Goal: Communication & Community: Answer question/provide support

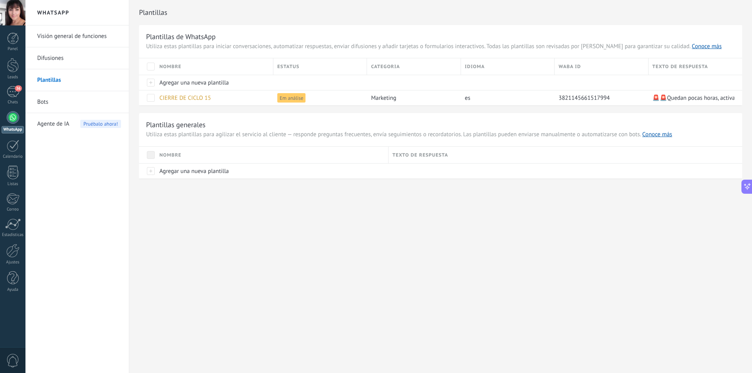
click at [328, 183] on div "Plantillas Plantillas de WhatsApp Utiliza estas plantillas para iniciar convers…" at bounding box center [440, 106] width 623 height 212
click at [80, 60] on link "Difusiones" at bounding box center [79, 58] width 84 height 22
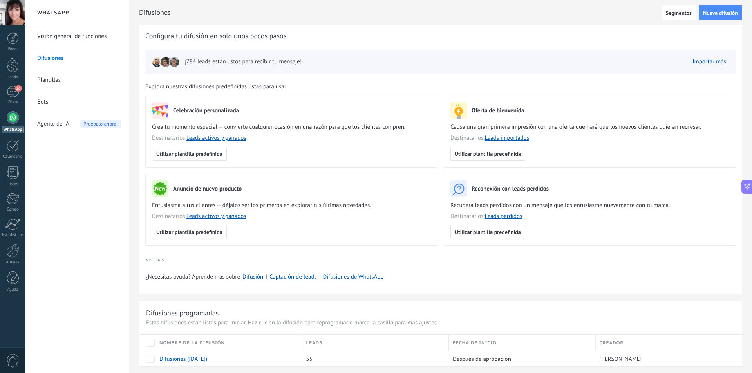
click at [168, 62] on img at bounding box center [165, 61] width 11 height 11
click at [705, 62] on link "Importar más" at bounding box center [710, 61] width 34 height 7
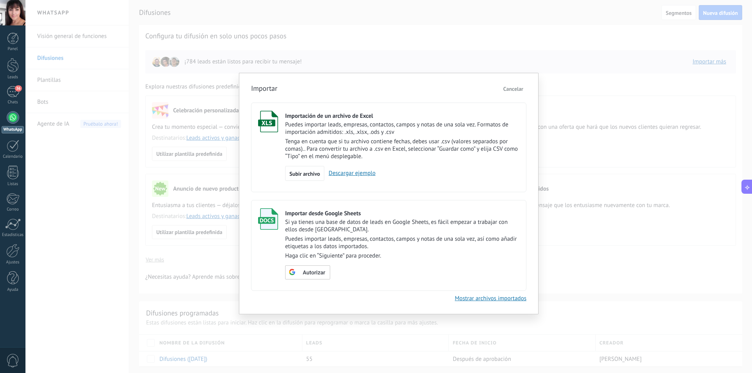
click at [521, 90] on span "Cancelar" at bounding box center [513, 88] width 20 height 7
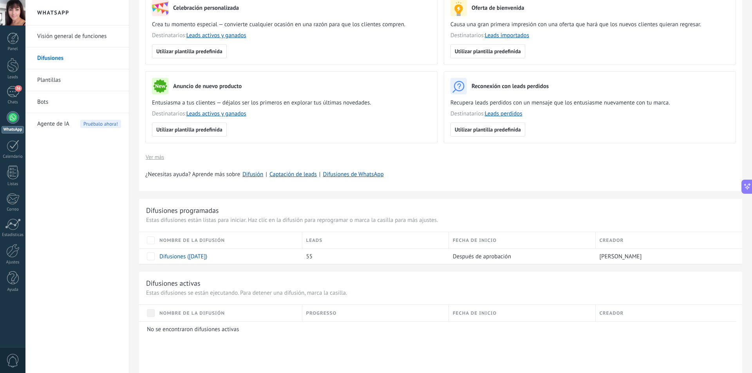
scroll to position [118, 0]
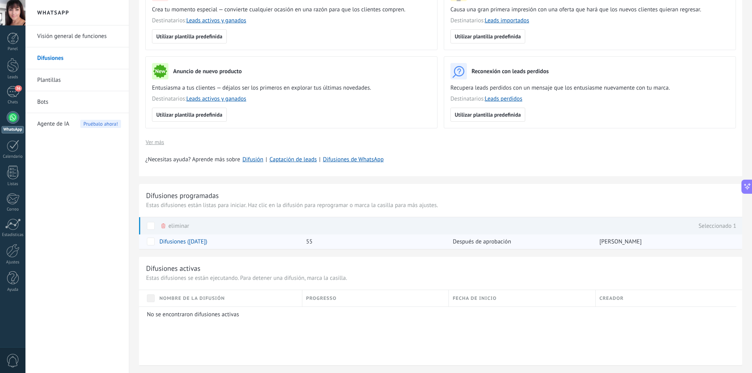
click at [168, 241] on link "Difusiones (06.10.2025)" at bounding box center [183, 241] width 48 height 7
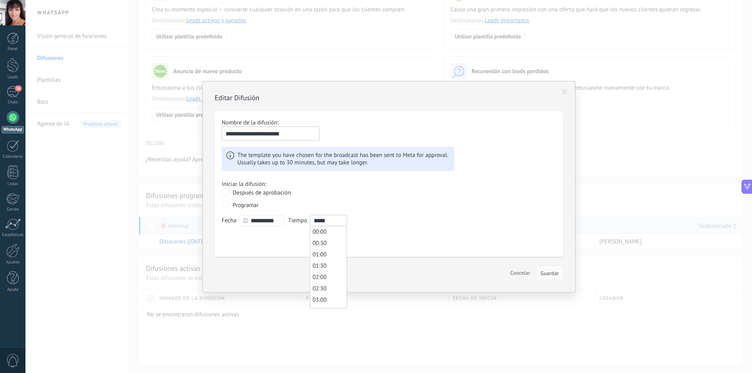
click at [340, 222] on input "*****" at bounding box center [328, 220] width 37 height 11
click at [364, 212] on div "**********" at bounding box center [389, 184] width 335 height 130
click at [548, 275] on span "Guardar" at bounding box center [550, 273] width 18 height 5
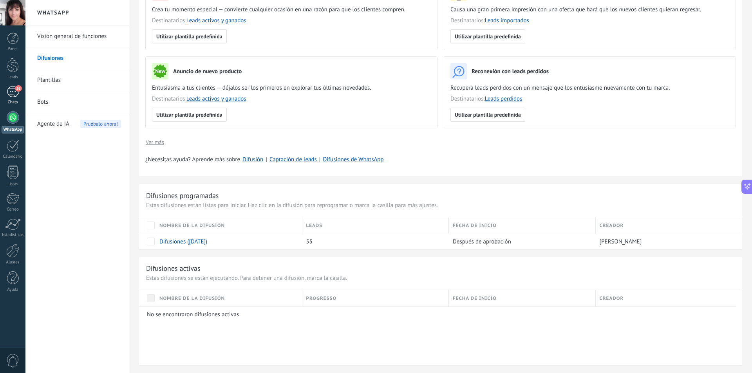
click at [11, 102] on div "Chats" at bounding box center [13, 102] width 23 height 5
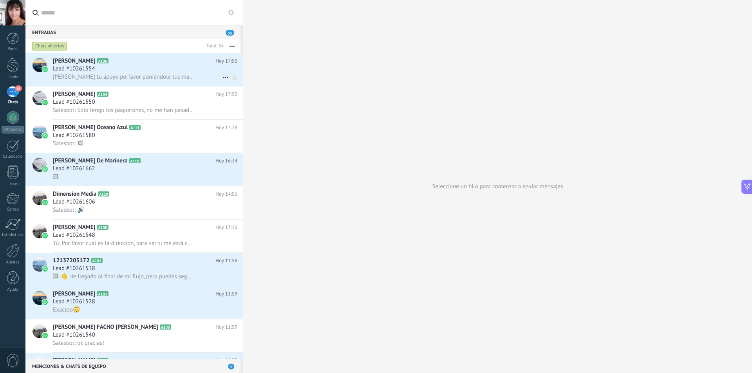
click at [161, 67] on div "Lead #10261554" at bounding box center [145, 69] width 185 height 8
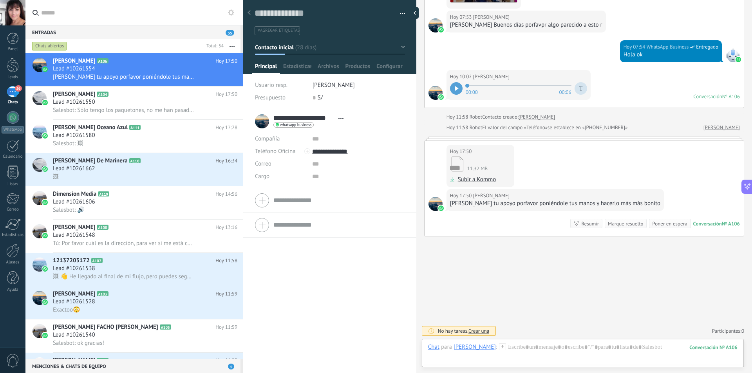
scroll to position [12, 0]
click at [462, 181] on link "Subir a Kommo" at bounding box center [477, 180] width 38 height 8
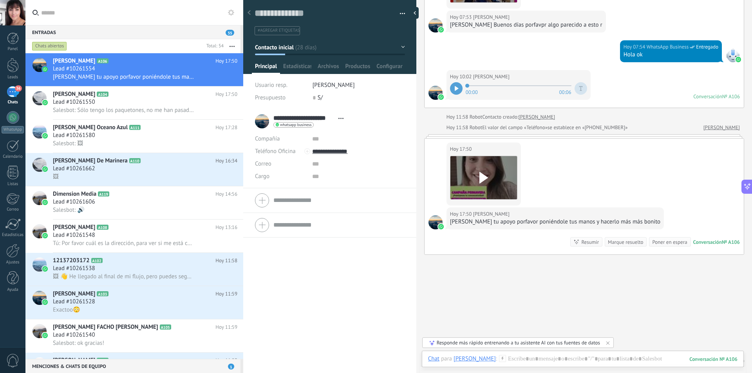
scroll to position [2063, 0]
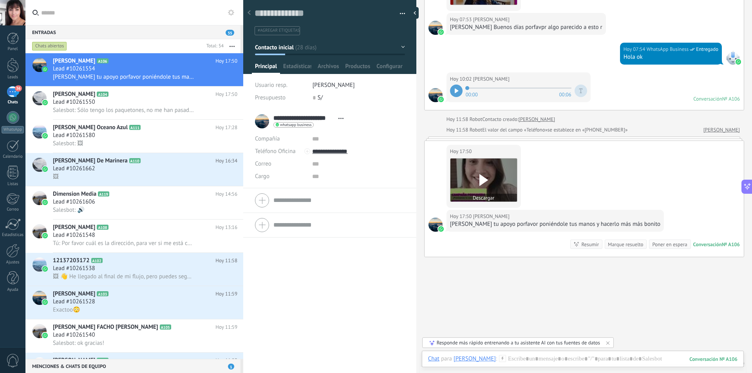
click at [482, 181] on use at bounding box center [484, 180] width 9 height 12
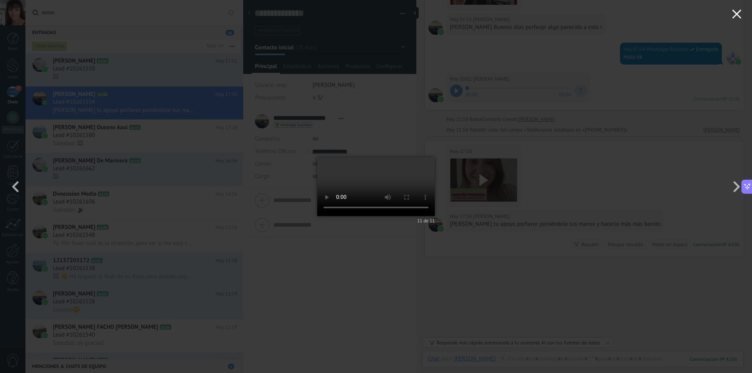
click at [736, 16] on use "button" at bounding box center [736, 13] width 9 height 9
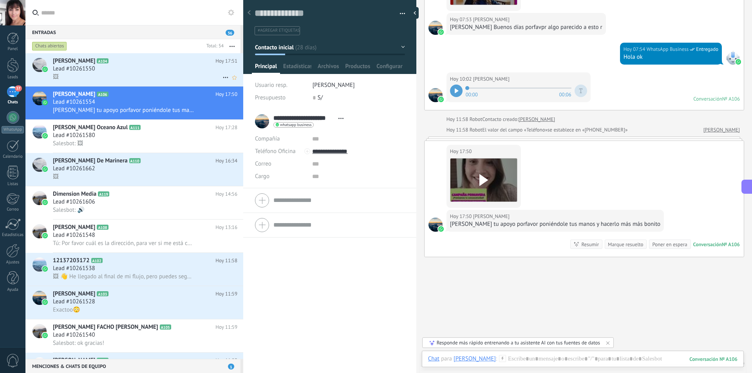
click at [154, 71] on div "Lead #10261550" at bounding box center [145, 69] width 185 height 8
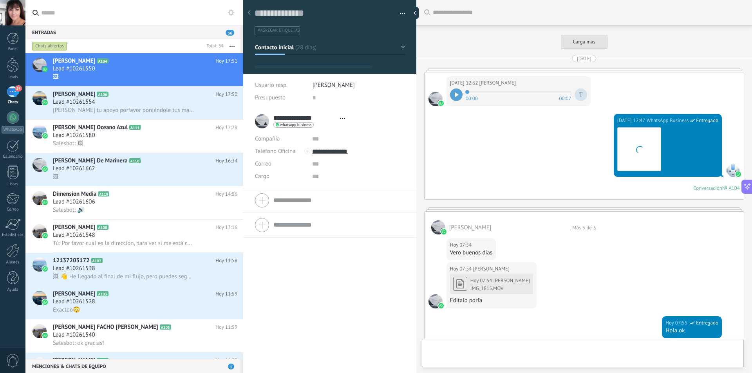
type textarea "**********"
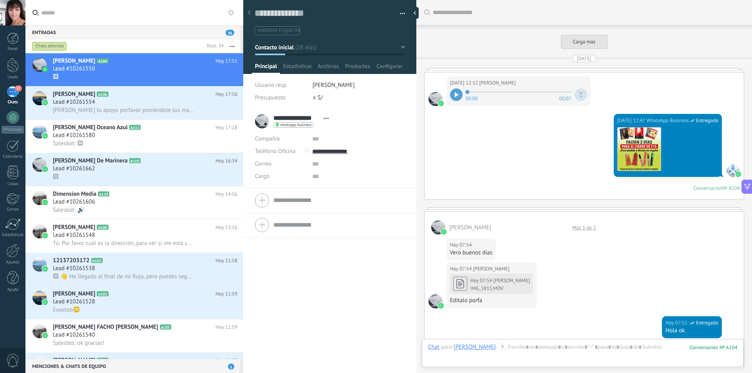
scroll to position [940, 0]
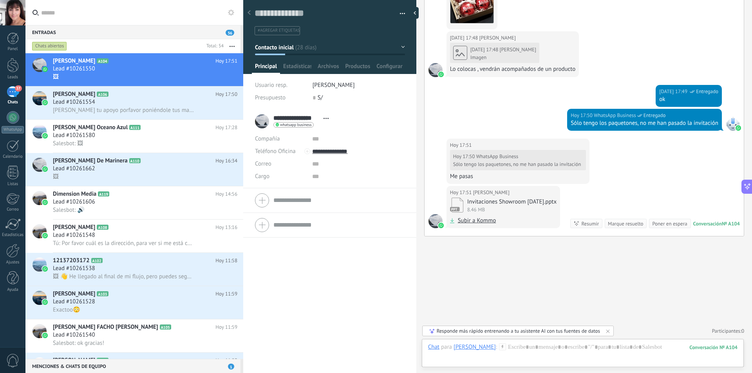
click at [456, 217] on div "Subir a Kommo" at bounding box center [473, 221] width 46 height 8
click at [460, 217] on link "Subir a Kommo" at bounding box center [477, 221] width 38 height 8
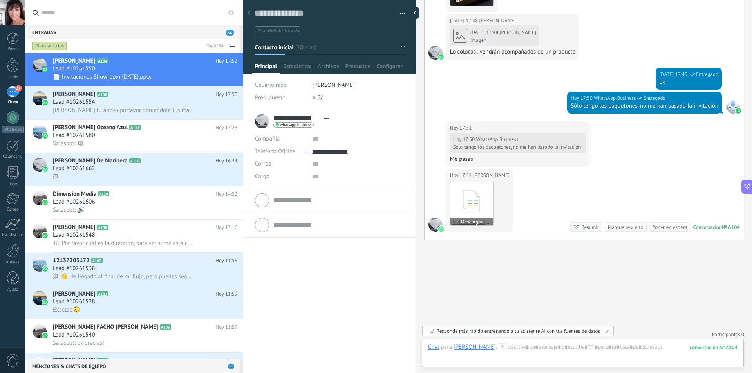
click at [471, 221] on button "Descargar" at bounding box center [472, 222] width 43 height 8
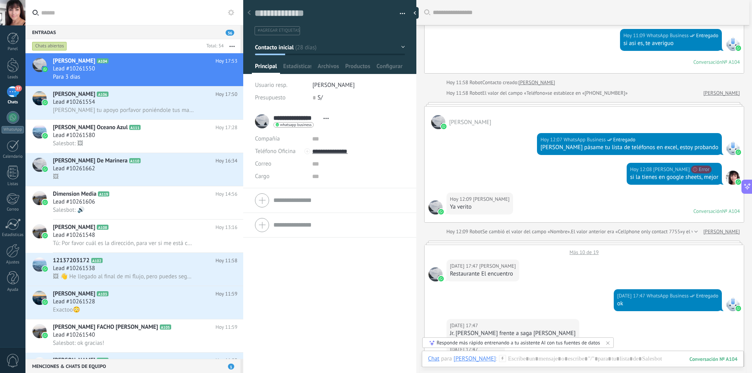
scroll to position [507, 0]
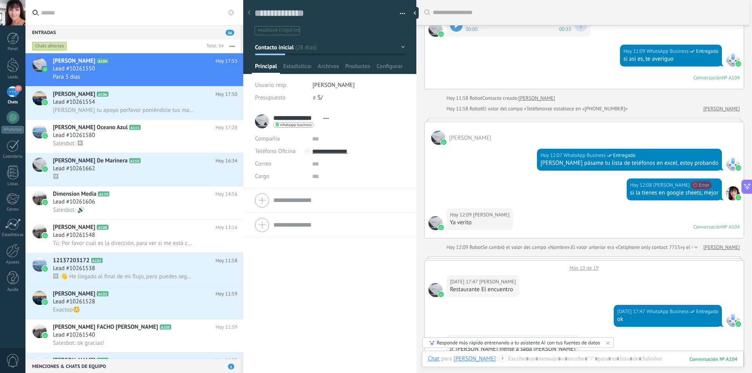
click at [540, 295] on div "Hoy 17:47 Danny Villanueva Restaurante El encuentro" at bounding box center [584, 289] width 319 height 34
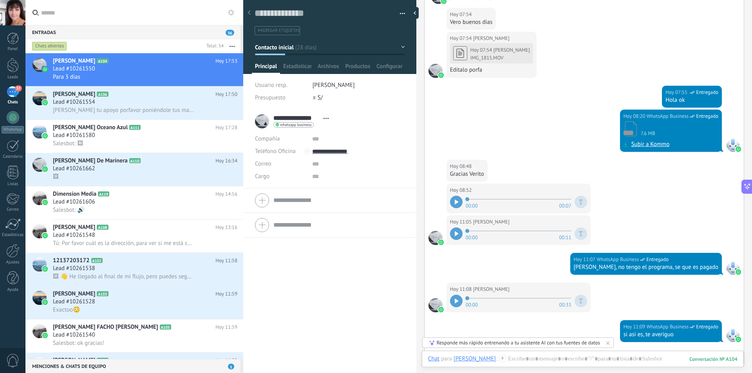
scroll to position [232, 0]
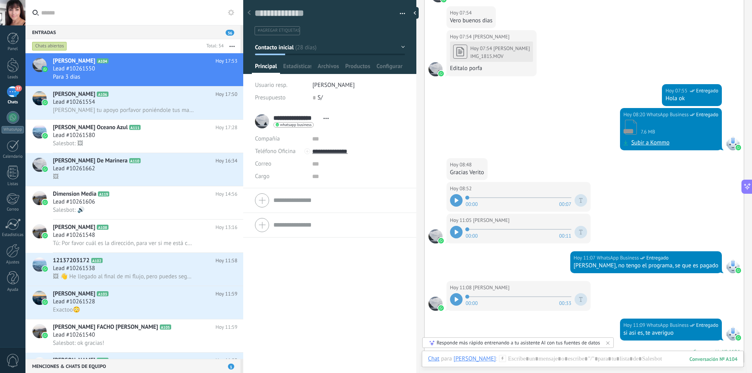
click at [455, 200] on icon at bounding box center [457, 200] width 4 height 5
click at [454, 231] on div at bounding box center [456, 232] width 13 height 13
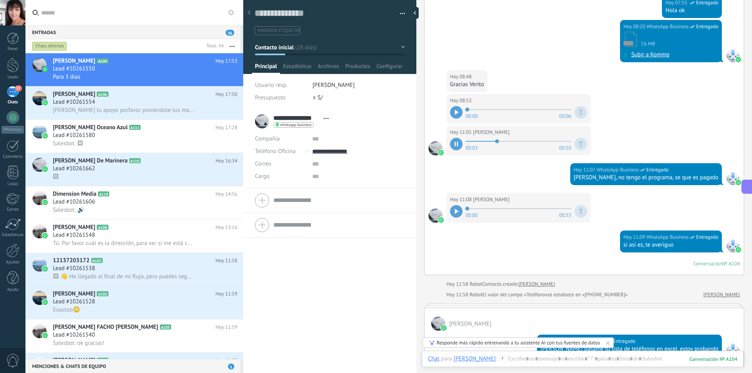
scroll to position [350, 0]
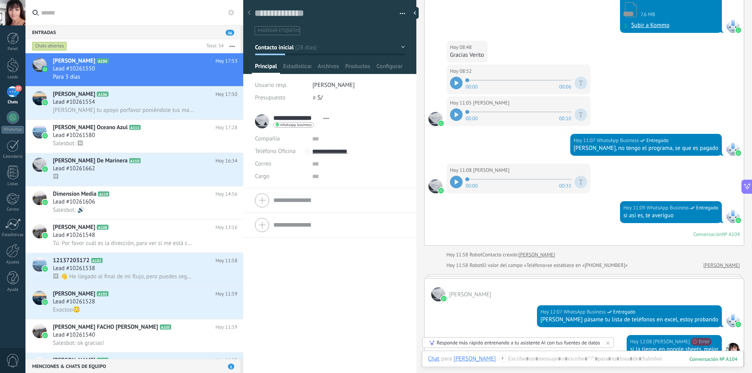
click at [455, 181] on icon at bounding box center [457, 182] width 4 height 5
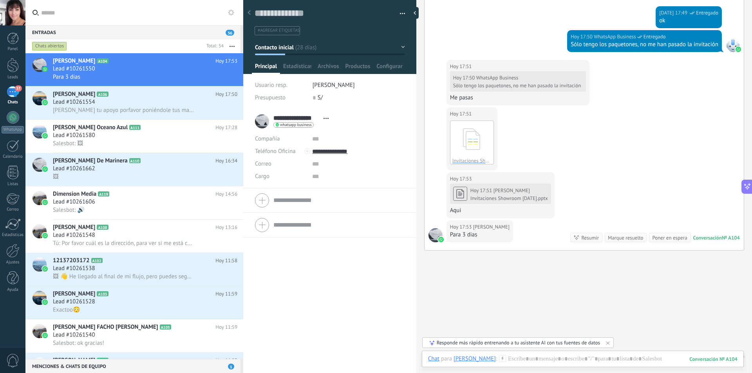
scroll to position [1016, 0]
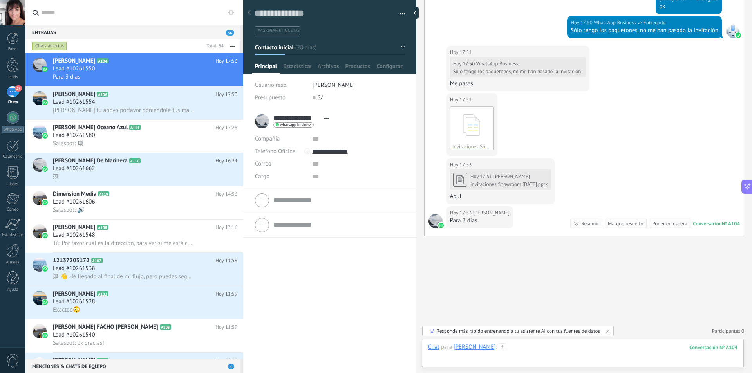
click at [526, 350] on div at bounding box center [583, 356] width 310 height 24
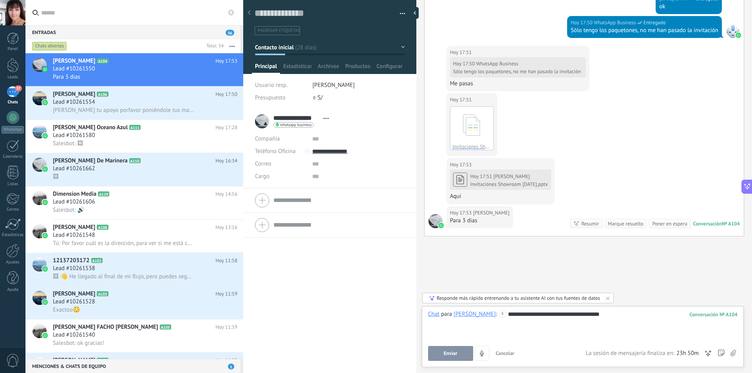
click at [463, 353] on button "Enviar" at bounding box center [450, 353] width 45 height 15
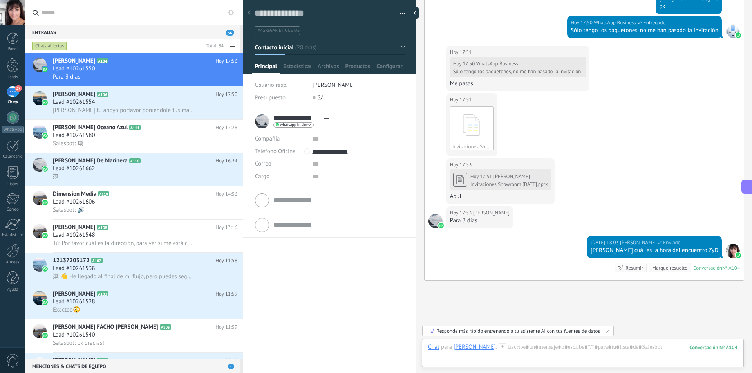
scroll to position [1060, 0]
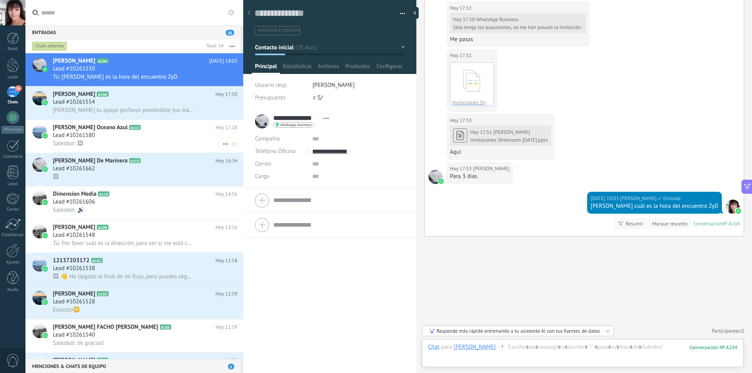
click at [148, 140] on div "Salesbot: 🖼" at bounding box center [145, 143] width 185 height 8
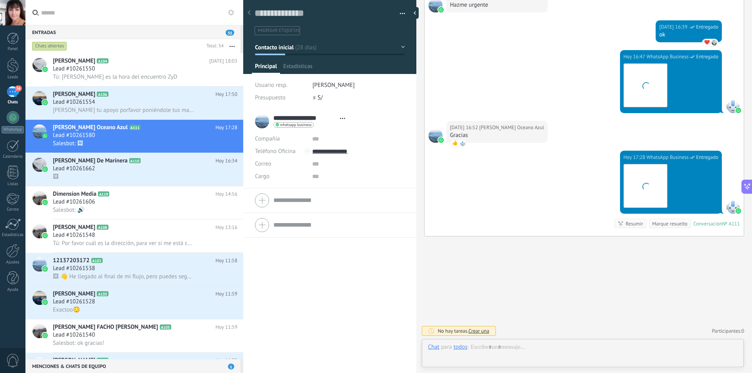
scroll to position [12, 0]
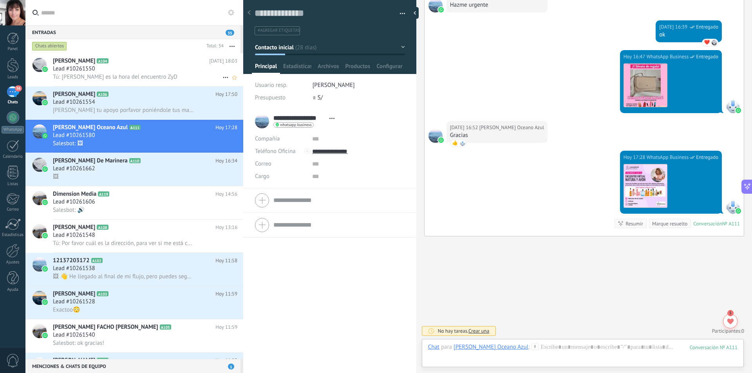
click at [148, 71] on div "Lead #10261550" at bounding box center [145, 69] width 185 height 8
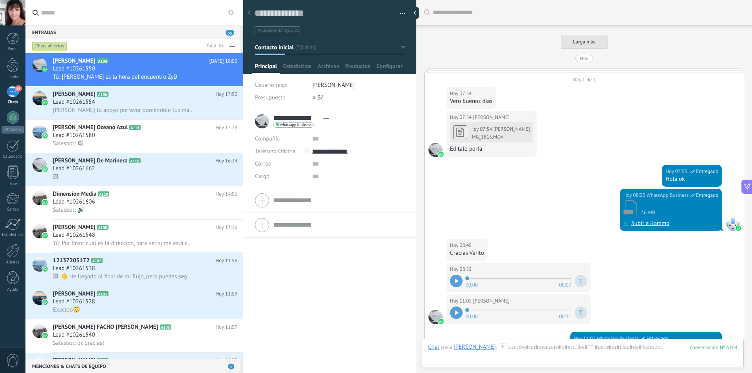
scroll to position [825, 0]
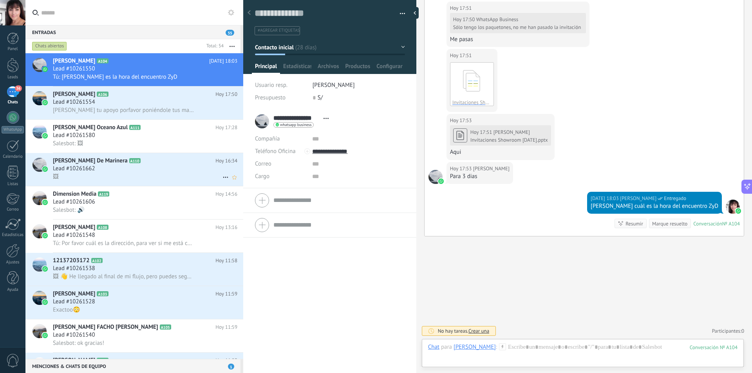
click at [143, 168] on div "Lead #10261662" at bounding box center [145, 169] width 185 height 8
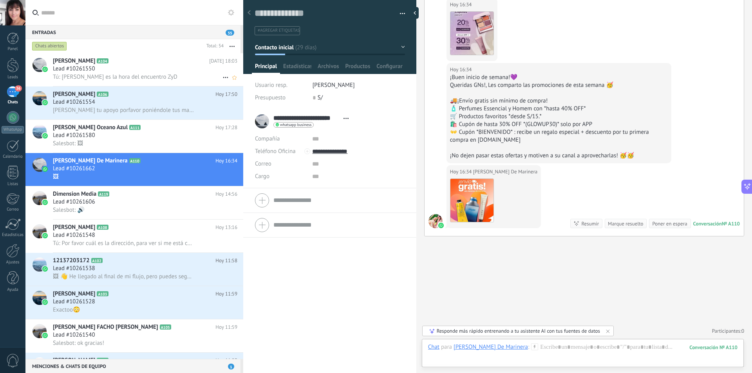
click at [150, 60] on h2 "Danny Villanueva A104" at bounding box center [131, 61] width 156 height 8
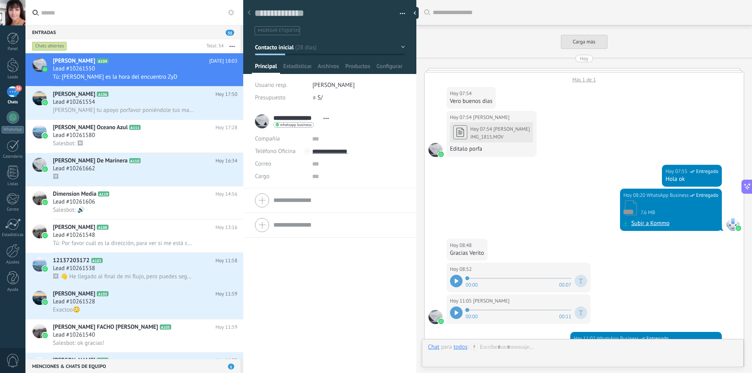
scroll to position [825, 0]
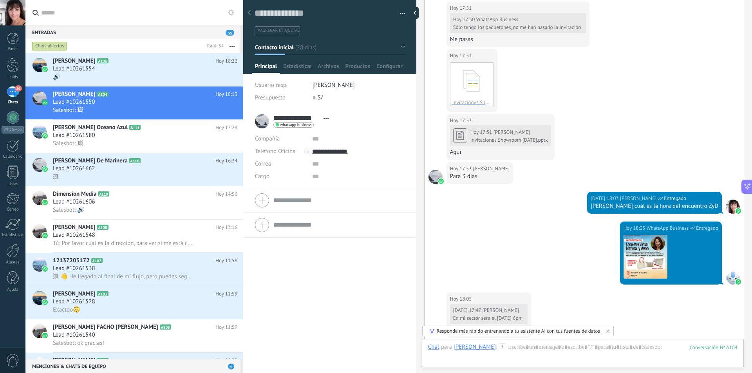
scroll to position [1198, 0]
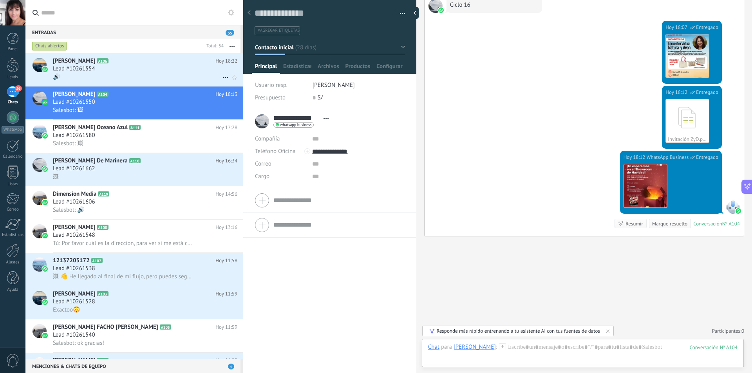
click at [136, 70] on div "Lead #10261554" at bounding box center [145, 69] width 185 height 8
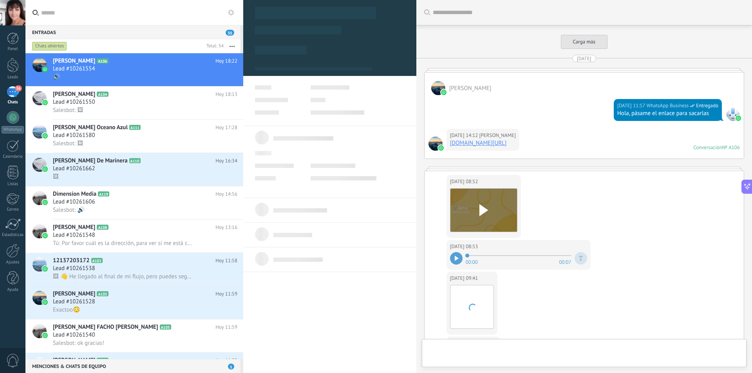
type textarea "**********"
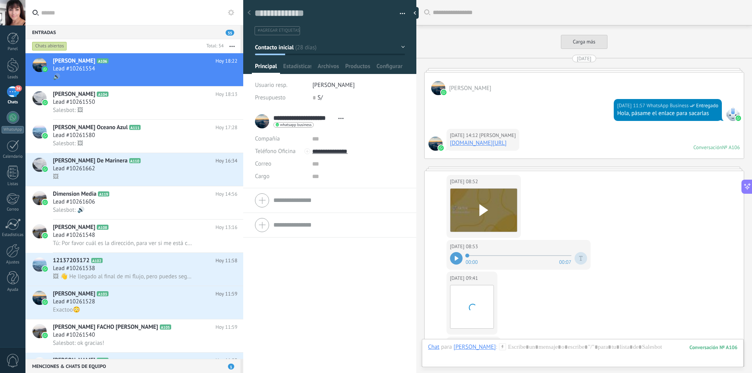
scroll to position [2003, 0]
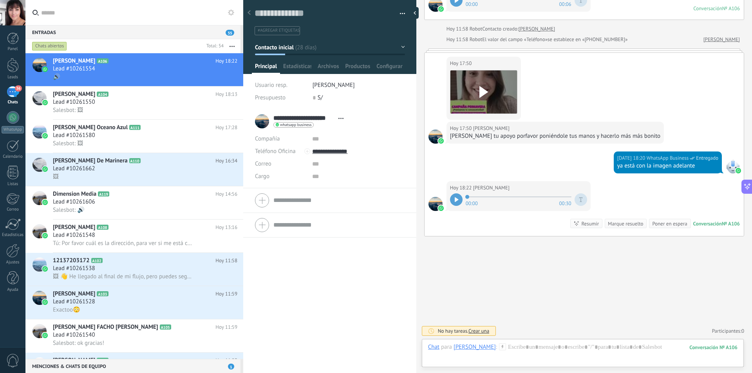
click at [458, 198] on icon at bounding box center [457, 199] width 4 height 5
click at [546, 349] on div at bounding box center [583, 356] width 310 height 24
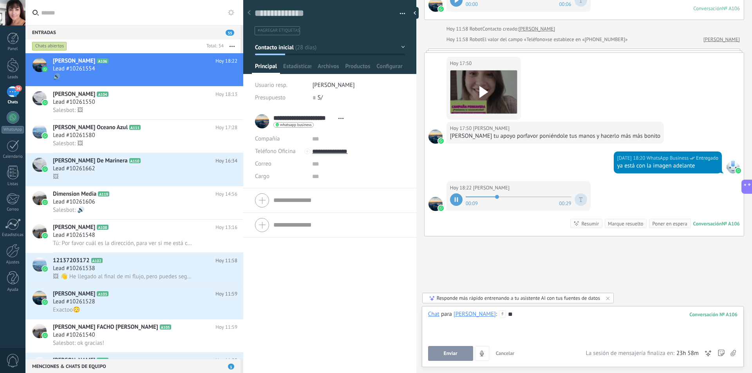
click at [458, 354] on button "Enviar" at bounding box center [450, 353] width 45 height 15
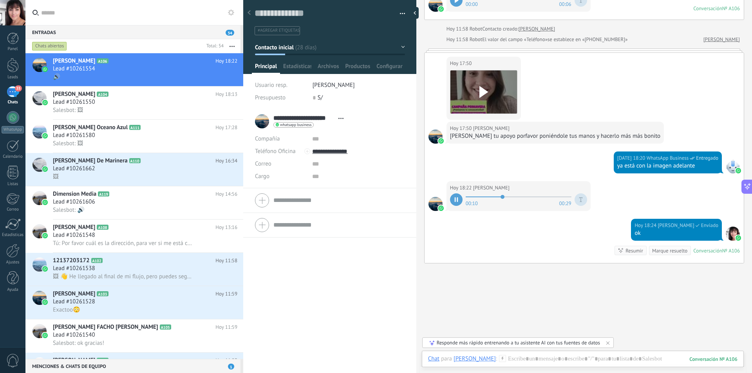
scroll to position [1981, 0]
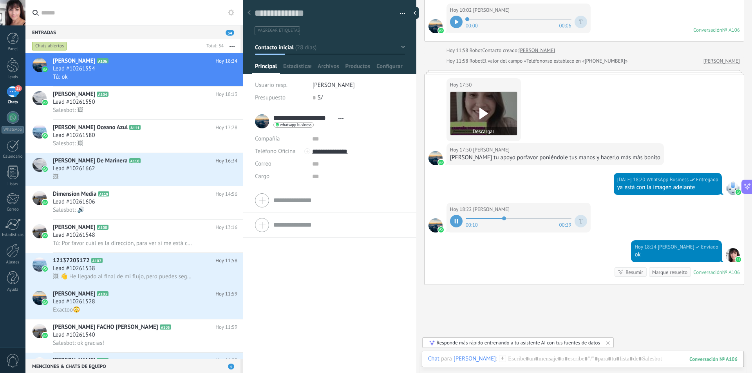
click at [483, 112] on use at bounding box center [484, 114] width 9 height 12
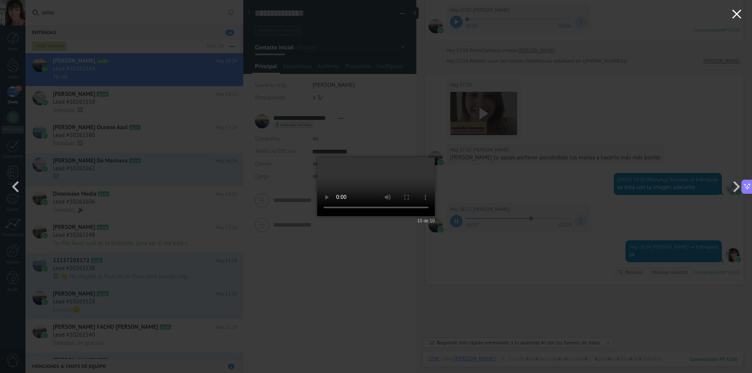
click at [736, 14] on use "button" at bounding box center [736, 13] width 9 height 9
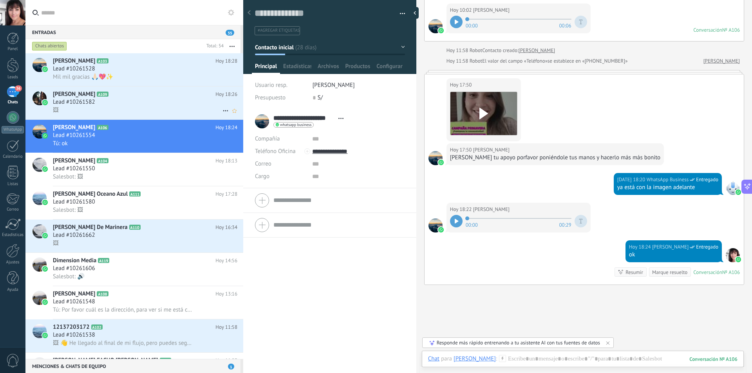
click at [127, 101] on div "Lead #10261582" at bounding box center [145, 102] width 185 height 8
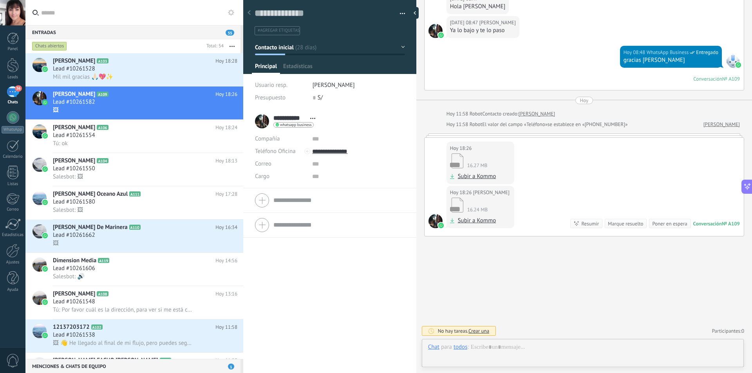
scroll to position [12, 0]
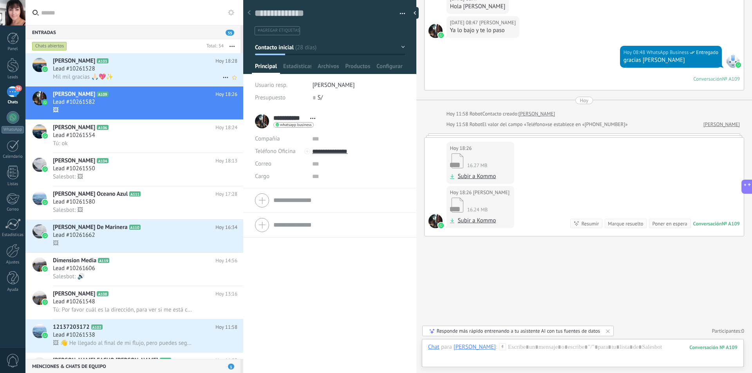
click at [148, 65] on div "Lead #10261528" at bounding box center [145, 69] width 185 height 8
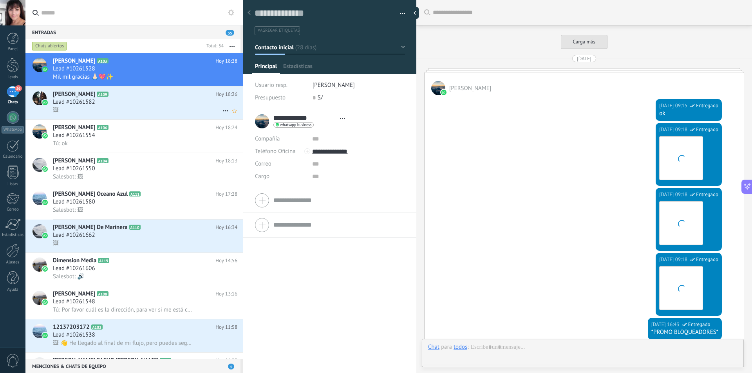
type textarea "**********"
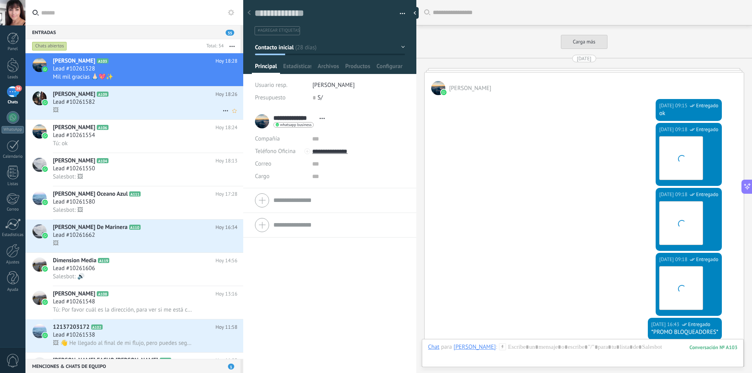
scroll to position [1219, 0]
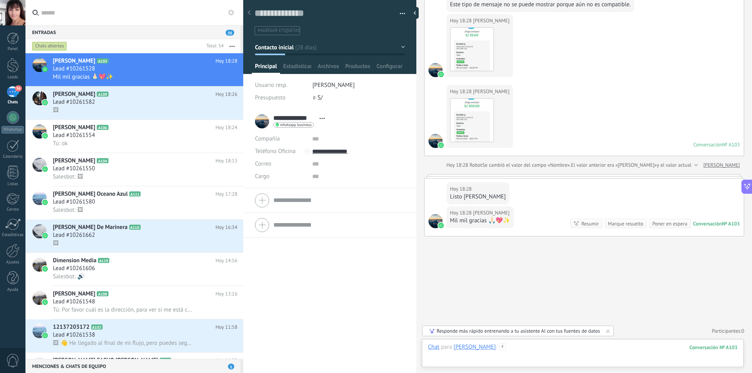
click at [548, 354] on div at bounding box center [583, 356] width 310 height 24
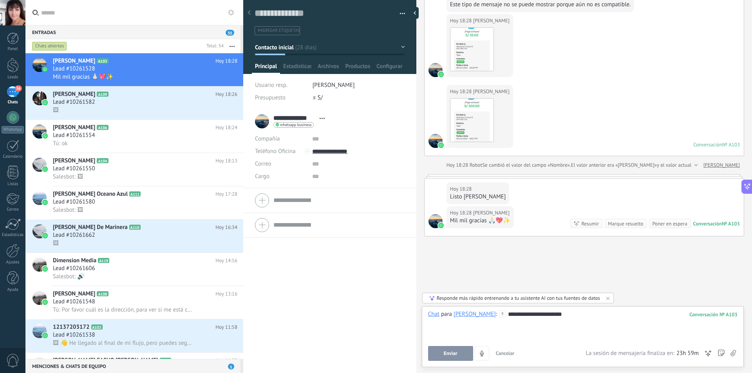
click at [511, 316] on div "**********" at bounding box center [583, 326] width 310 height 30
click at [449, 352] on span "Enviar" at bounding box center [451, 353] width 14 height 5
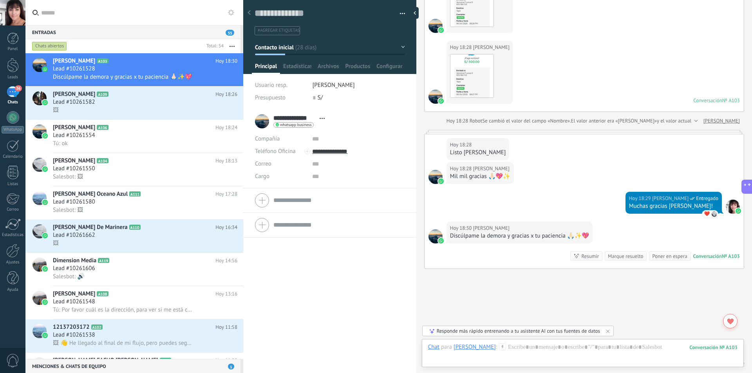
scroll to position [1295, 0]
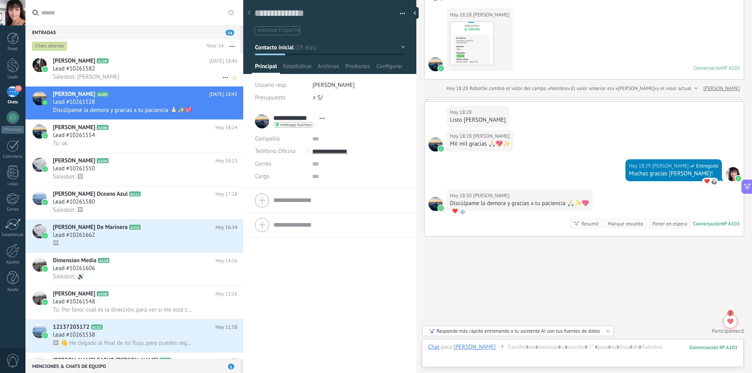
click at [144, 72] on div "Lead #10261582" at bounding box center [145, 69] width 185 height 8
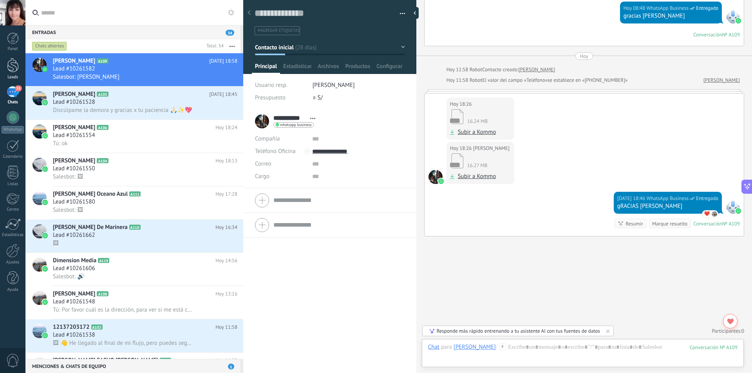
click at [17, 72] on link "Leads" at bounding box center [12, 69] width 25 height 22
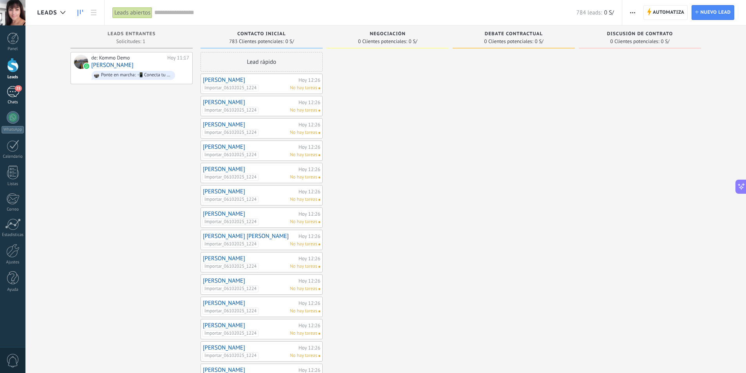
click at [17, 98] on link "35 Chats" at bounding box center [12, 95] width 25 height 19
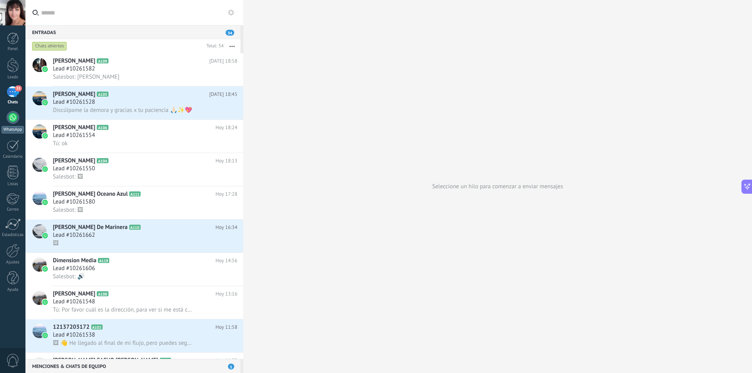
click at [19, 118] on link "WhatsApp" at bounding box center [12, 122] width 25 height 22
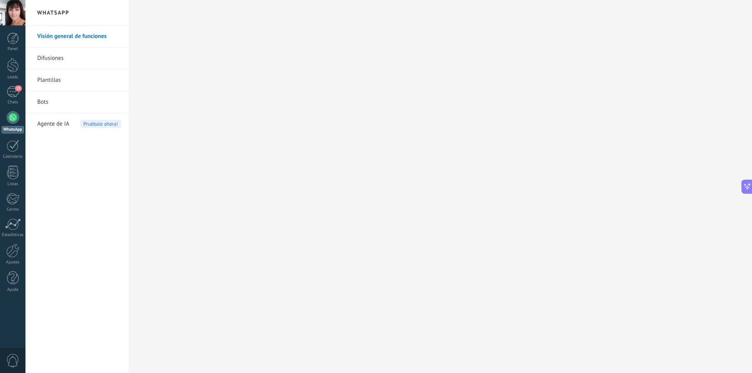
click at [56, 81] on link "Plantillas" at bounding box center [79, 80] width 84 height 22
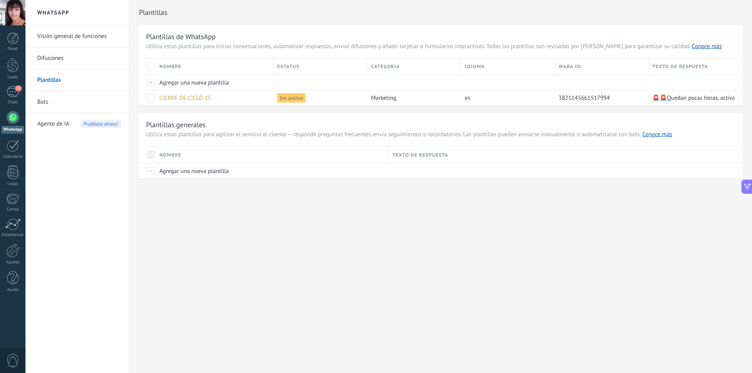
click at [12, 362] on span "0" at bounding box center [12, 361] width 13 height 14
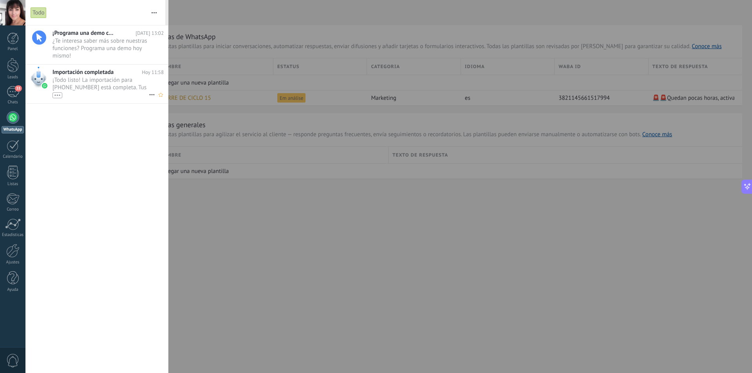
click at [58, 95] on div "•••" at bounding box center [58, 95] width 10 height 6
click at [91, 32] on span "¡Programa una demo con un experto!" at bounding box center [84, 32] width 63 height 7
click at [17, 43] on div at bounding box center [13, 39] width 12 height 12
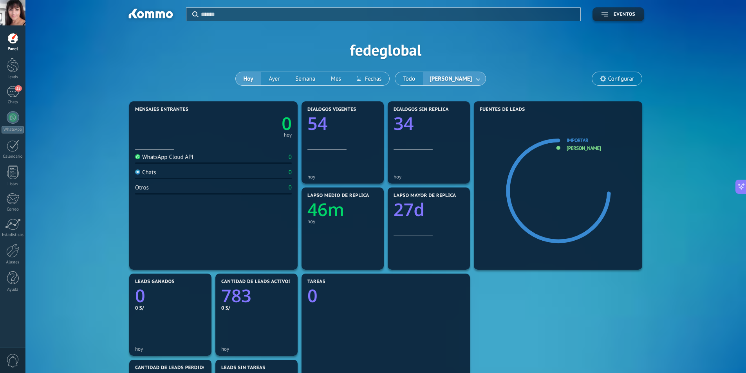
click at [478, 77] on link at bounding box center [479, 78] width 14 height 13
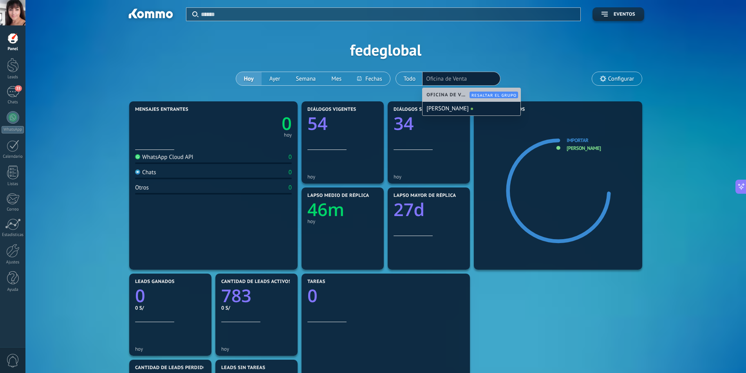
click at [530, 65] on div "Aplicar Eventos fedeglobal Hoy Ayer Semana Mes Todo VERONICA LEIVA Oficina de V…" at bounding box center [385, 50] width 697 height 100
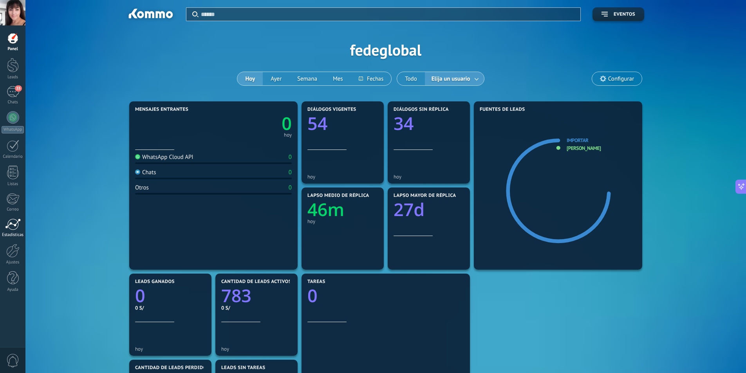
click at [13, 229] on div at bounding box center [13, 225] width 16 height 12
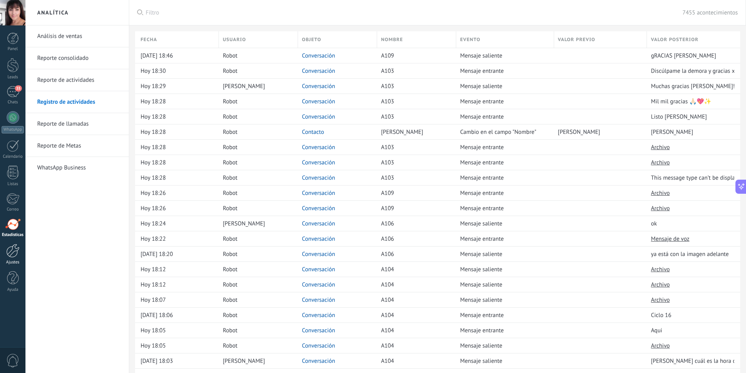
click at [16, 253] on div at bounding box center [12, 251] width 13 height 14
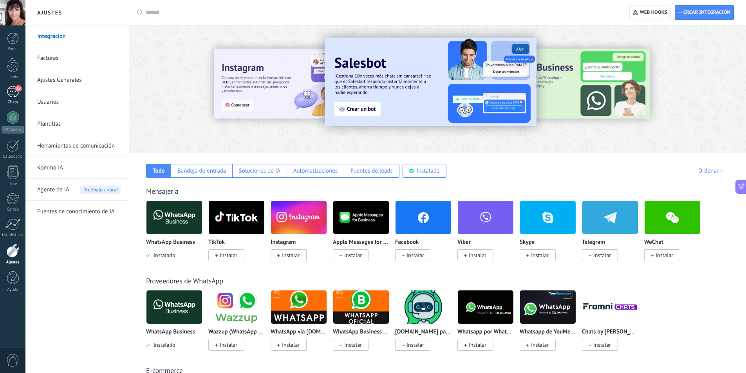
click at [15, 95] on div "35" at bounding box center [13, 91] width 13 height 11
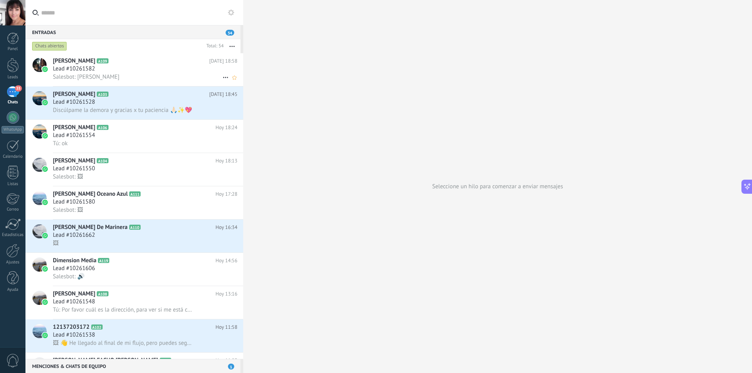
click at [128, 76] on div "Salesbot: gRACIAS NEGRI" at bounding box center [145, 77] width 185 height 8
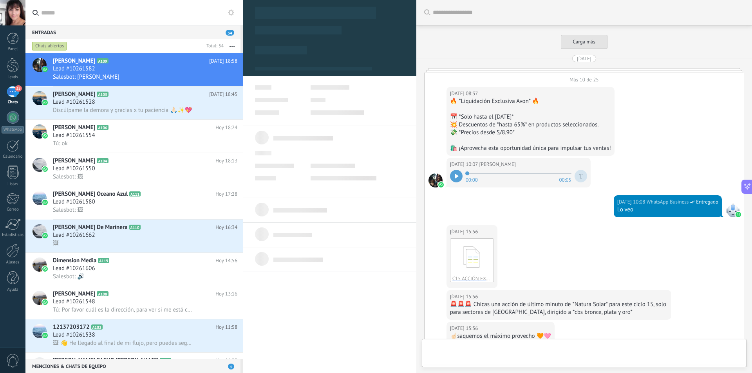
type textarea "**********"
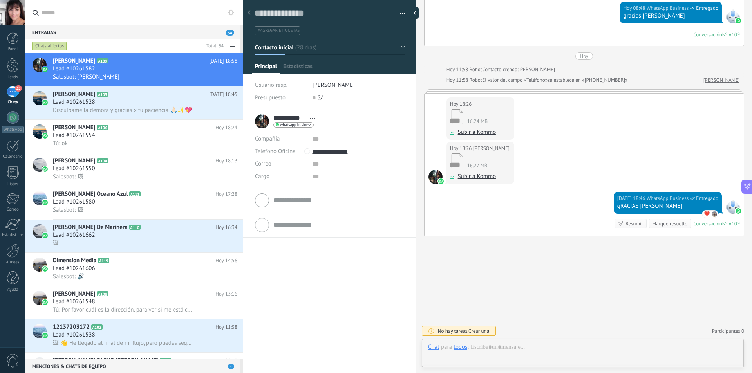
scroll to position [12, 0]
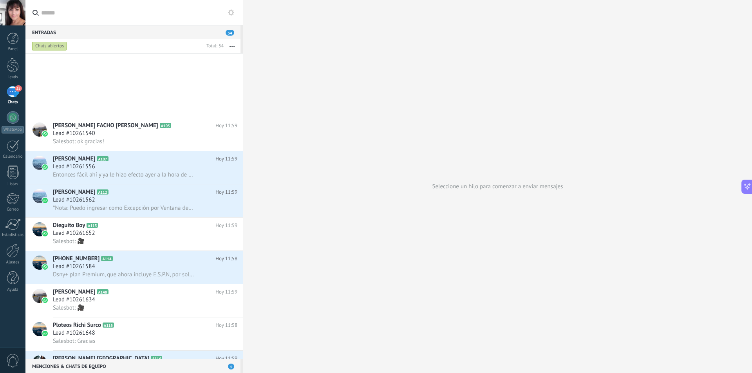
scroll to position [431, 0]
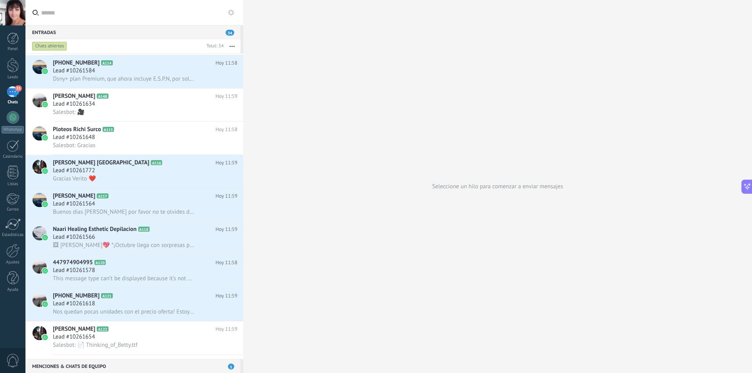
click at [532, 22] on div "Seleccione un hilo para comenzar a enviar mensajes" at bounding box center [497, 186] width 509 height 373
click at [15, 66] on div at bounding box center [13, 65] width 12 height 14
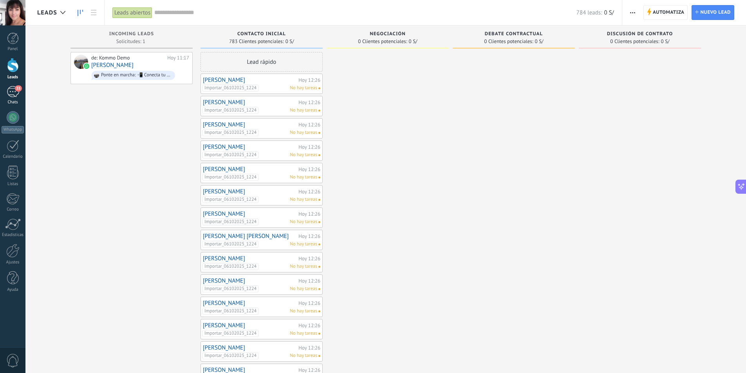
click at [11, 100] on div "Chats" at bounding box center [13, 102] width 23 height 5
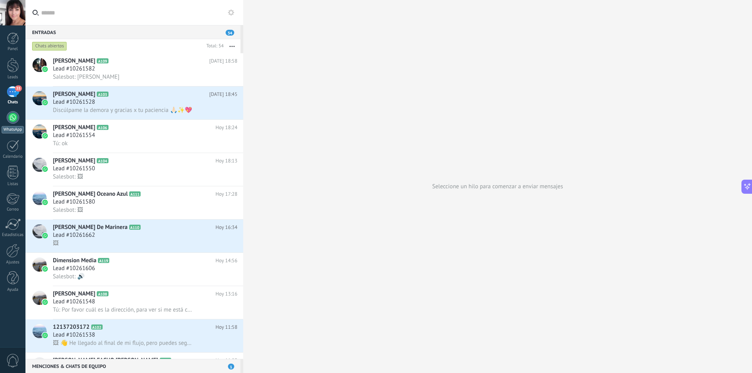
click at [12, 118] on div at bounding box center [13, 117] width 13 height 13
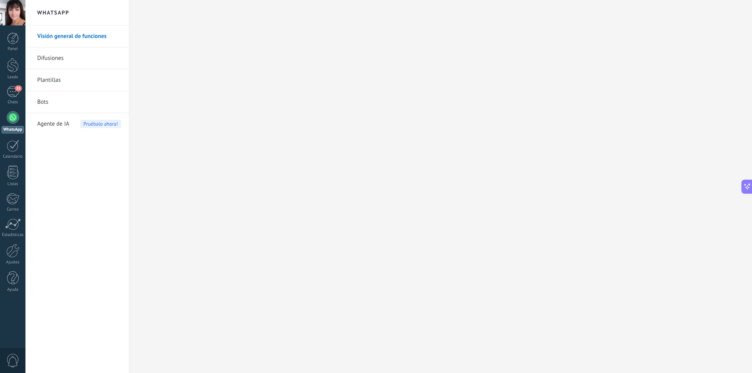
click at [51, 58] on link "Difusiones" at bounding box center [79, 58] width 84 height 22
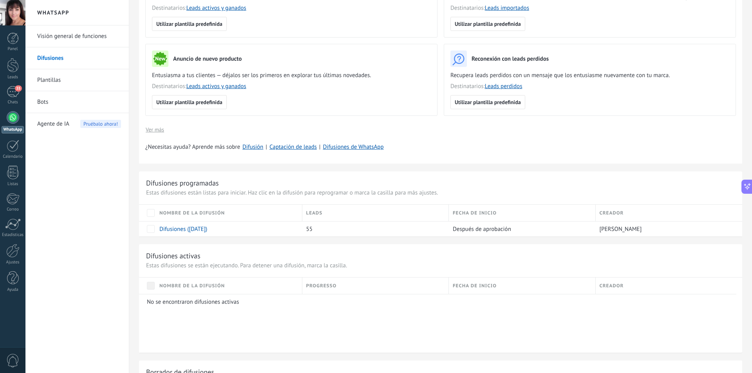
scroll to position [116, 0]
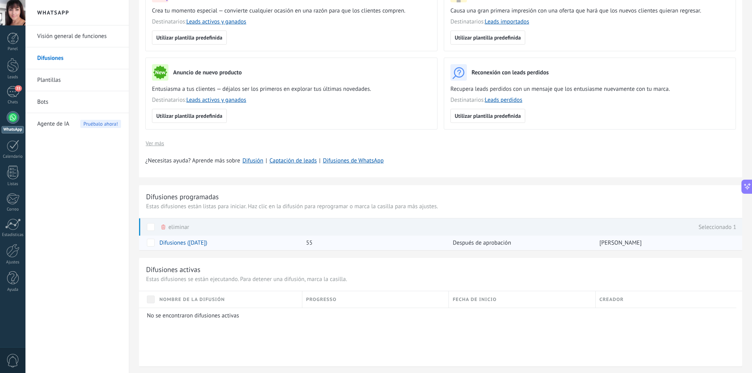
click at [197, 244] on link "Difusiones (06.10.2025)" at bounding box center [183, 242] width 48 height 7
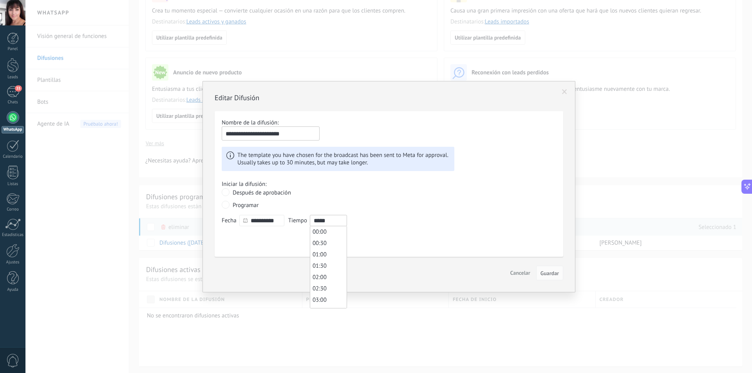
click at [340, 219] on input "*****" at bounding box center [328, 220] width 37 height 11
click at [393, 218] on div "**********" at bounding box center [389, 220] width 335 height 11
click at [340, 221] on input "*****" at bounding box center [328, 220] width 37 height 11
click at [320, 261] on span "20:00" at bounding box center [320, 262] width 14 height 7
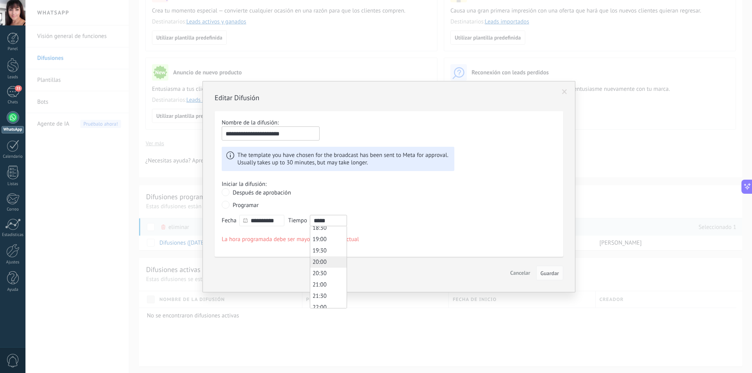
type input "*****"
click at [552, 275] on span "Guardar" at bounding box center [550, 273] width 18 height 5
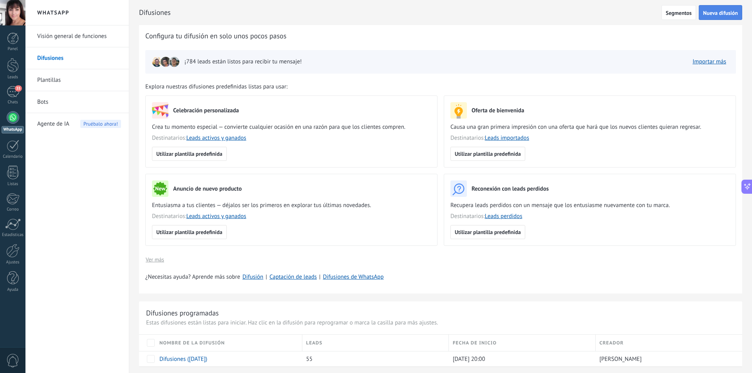
click at [719, 13] on span "Nueva difusión" at bounding box center [720, 12] width 35 height 5
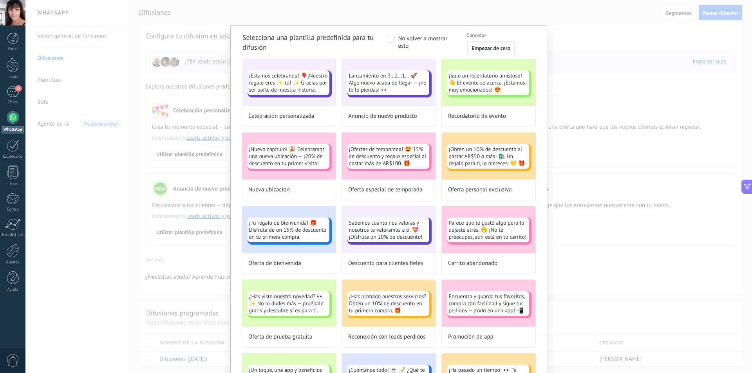
click at [494, 47] on span "Empezar de cero" at bounding box center [491, 47] width 39 height 5
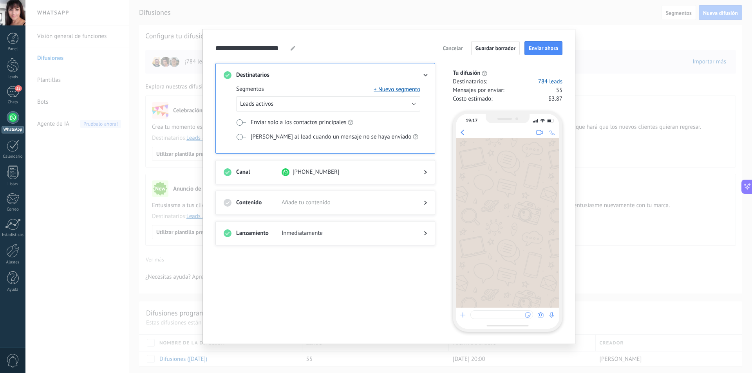
click at [425, 204] on use at bounding box center [425, 203] width 3 height 4
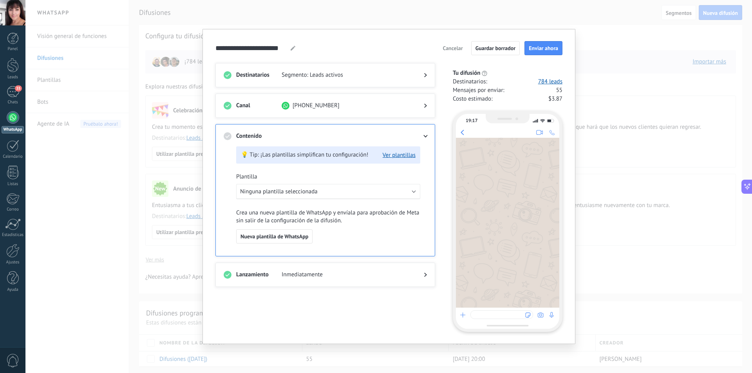
click at [378, 299] on div "Destinatarios Segmento: Leads activos Canal +51 979 784 753 Contenido 💡 Tip: ¡L…" at bounding box center [329, 197] width 229 height 269
click at [444, 48] on span "Cancelar" at bounding box center [453, 47] width 20 height 5
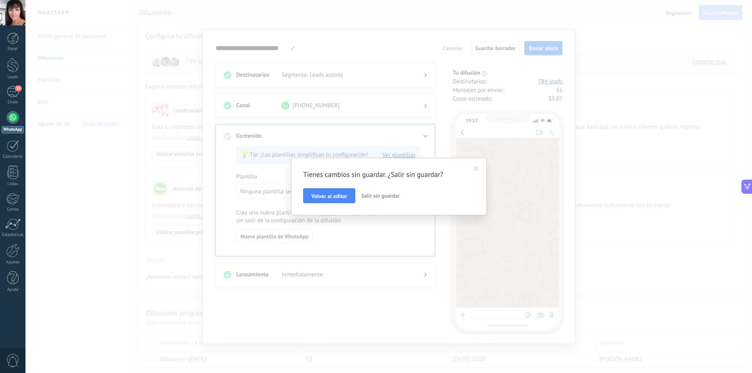
click at [380, 197] on span "Salir sin guardar" at bounding box center [380, 195] width 38 height 7
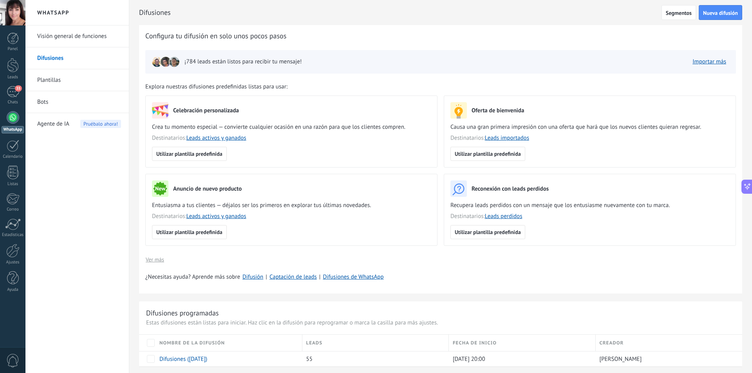
click at [482, 28] on div "Configura tu difusión en solo unos pocos pasos ¡784 leads están listos para rec…" at bounding box center [440, 159] width 603 height 269
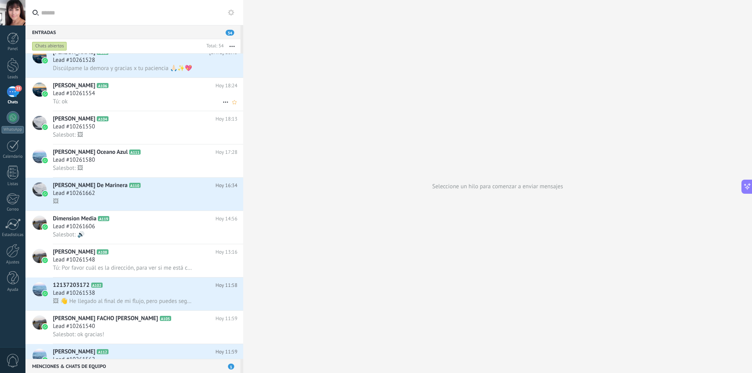
scroll to position [79, 0]
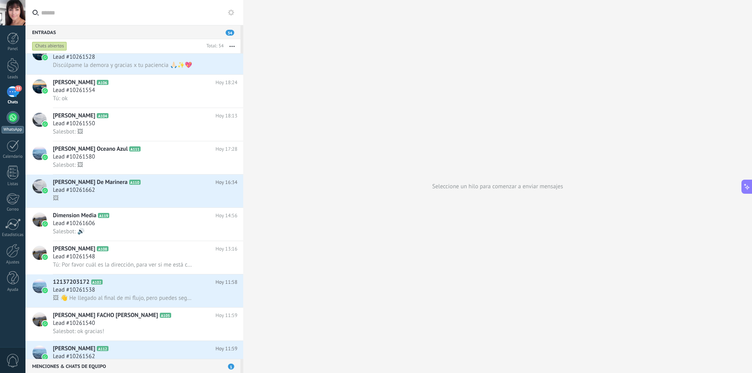
click at [12, 123] on div at bounding box center [13, 117] width 13 height 13
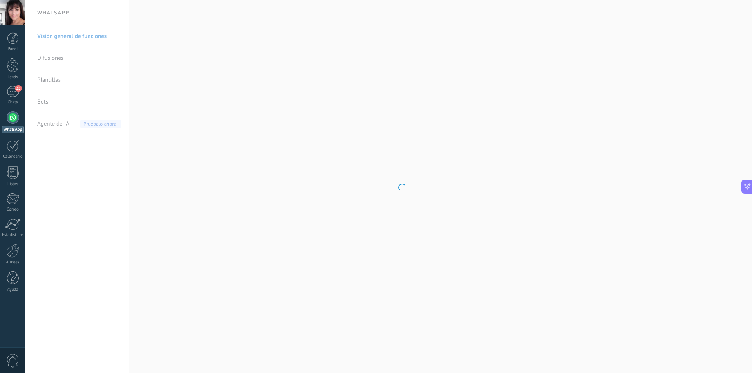
click at [77, 81] on body ".abecls-1,.abecls-2{fill-rule:evenodd}.abecls-2{fill:#fff} .abhcls-1{fill:none}…" at bounding box center [376, 186] width 752 height 373
click at [51, 83] on link "Plantillas" at bounding box center [79, 80] width 84 height 22
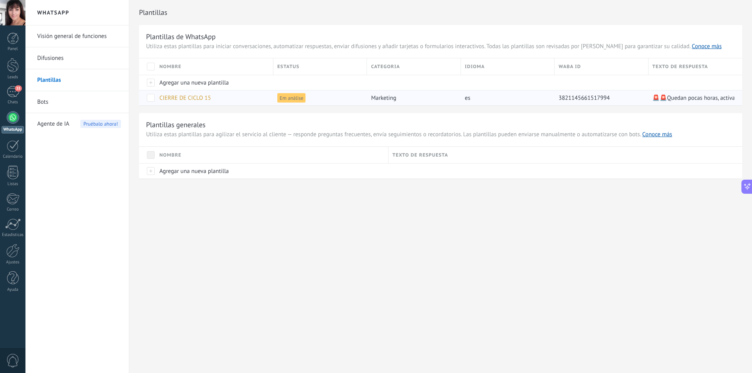
click at [290, 97] on span "Em análise" at bounding box center [291, 97] width 28 height 9
click at [11, 123] on div at bounding box center [13, 117] width 13 height 13
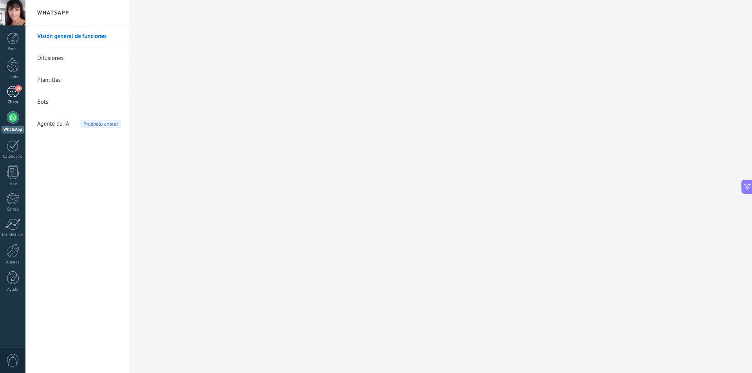
click at [13, 96] on div "34" at bounding box center [13, 91] width 13 height 11
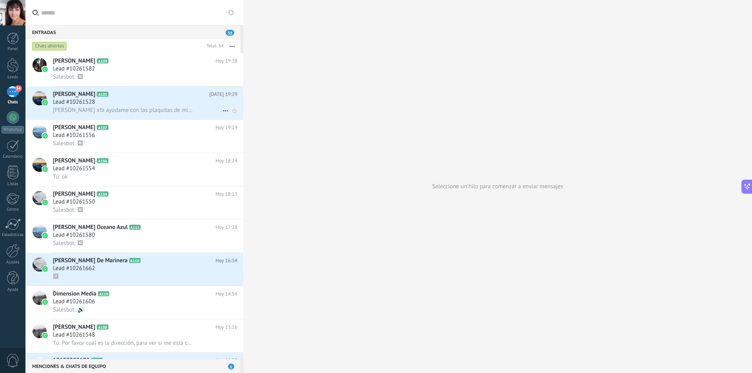
click at [150, 96] on h2 "[PERSON_NAME] A103" at bounding box center [131, 95] width 156 height 8
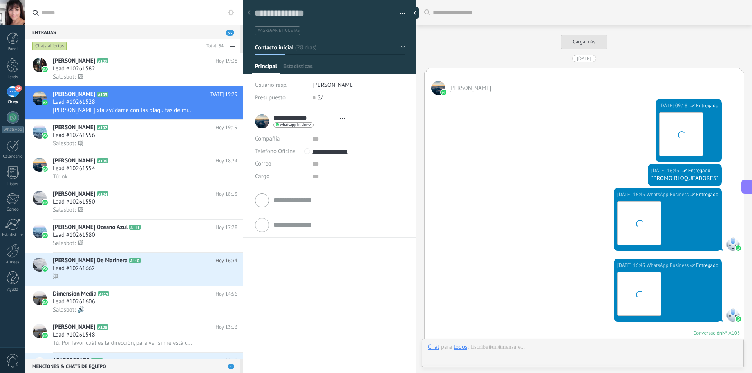
type textarea "**********"
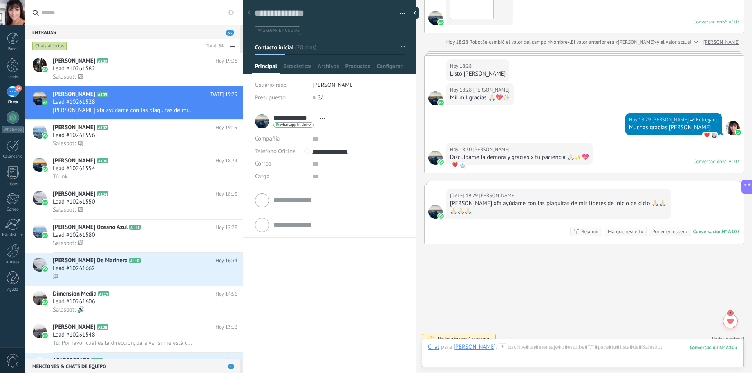
scroll to position [12, 0]
click at [534, 348] on div at bounding box center [583, 356] width 310 height 24
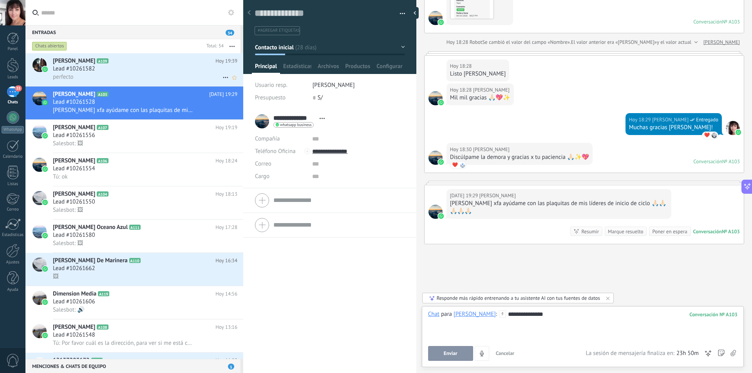
click at [135, 68] on div "Lead #10261582" at bounding box center [145, 69] width 185 height 8
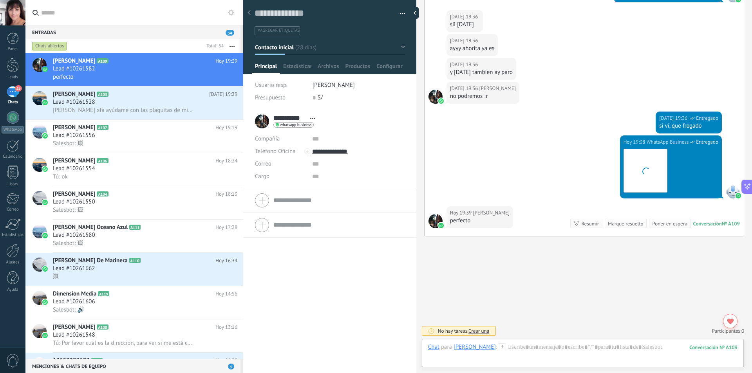
scroll to position [12, 0]
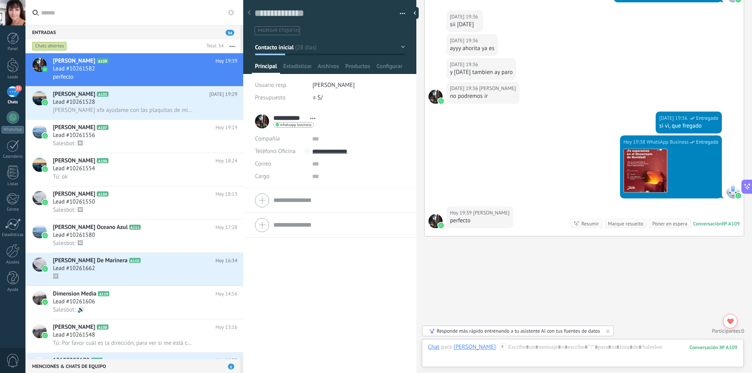
click at [345, 276] on div "**********" at bounding box center [329, 241] width 173 height 264
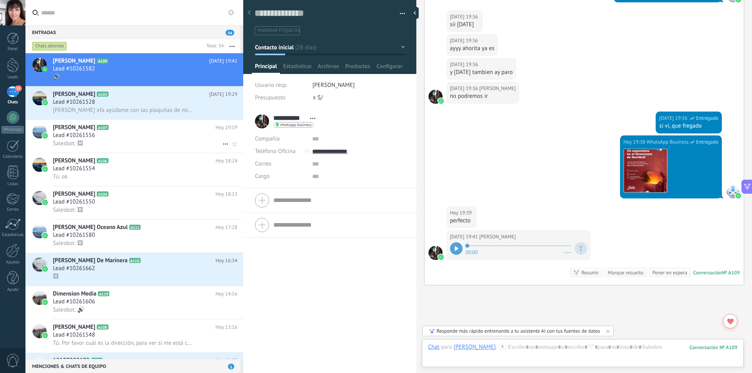
scroll to position [1324, 0]
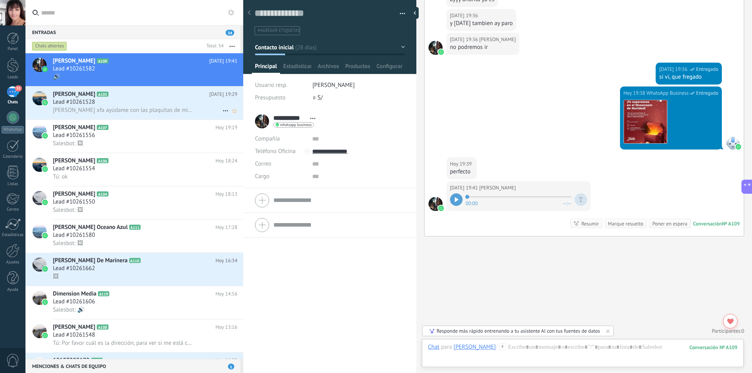
click at [152, 88] on div "[PERSON_NAME] A103 [DATE] 19:29 Lead #10261528 [PERSON_NAME] xfa ayúdame con la…" at bounding box center [148, 103] width 190 height 33
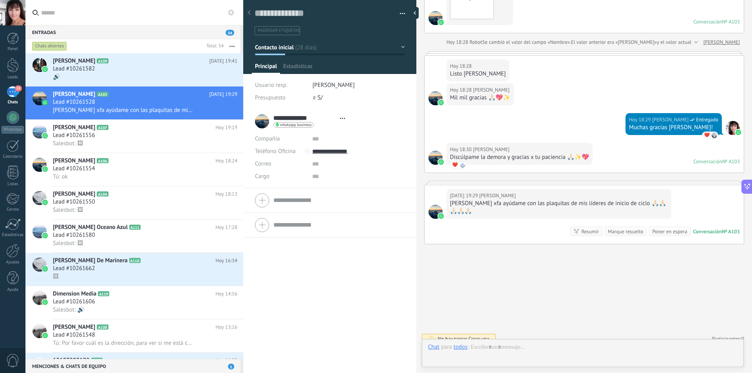
scroll to position [12, 0]
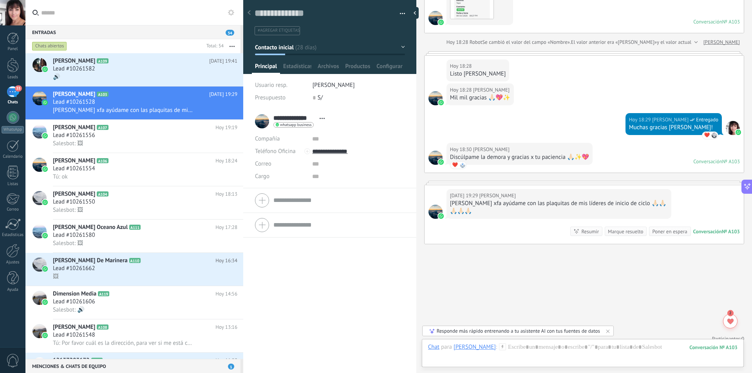
click at [607, 332] on icon at bounding box center [608, 331] width 6 height 6
click at [524, 348] on div at bounding box center [583, 356] width 310 height 24
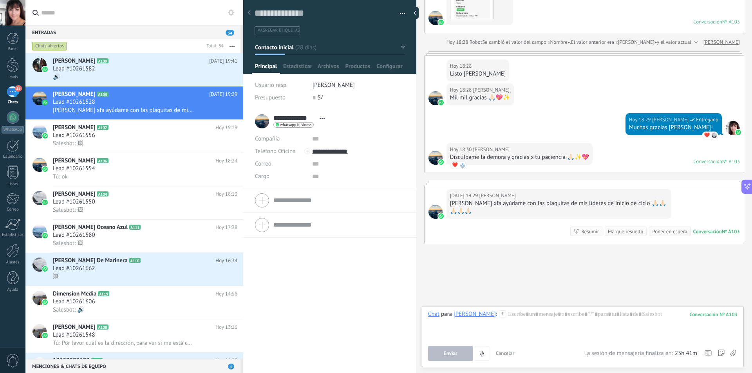
click at [733, 356] on icon at bounding box center [733, 353] width 5 height 7
click at [0, 0] on input "file" at bounding box center [0, 0] width 0 height 0
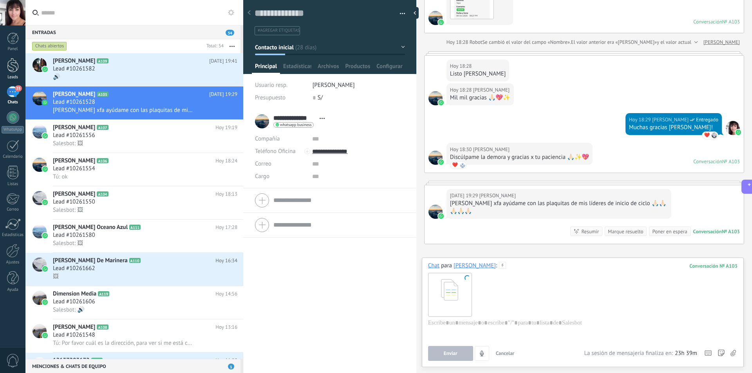
click at [16, 68] on div at bounding box center [13, 65] width 12 height 14
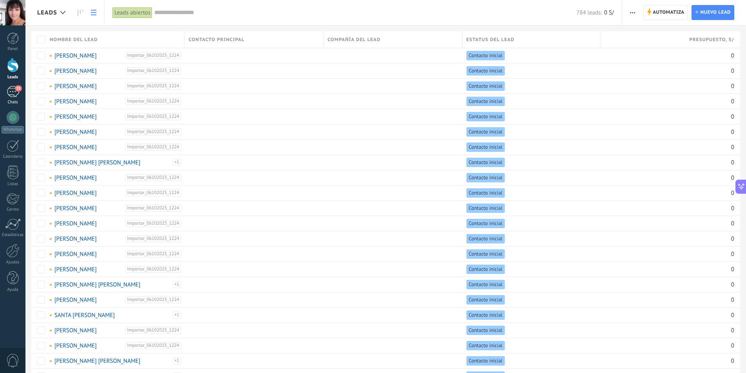
click at [11, 97] on div "35" at bounding box center [13, 91] width 13 height 11
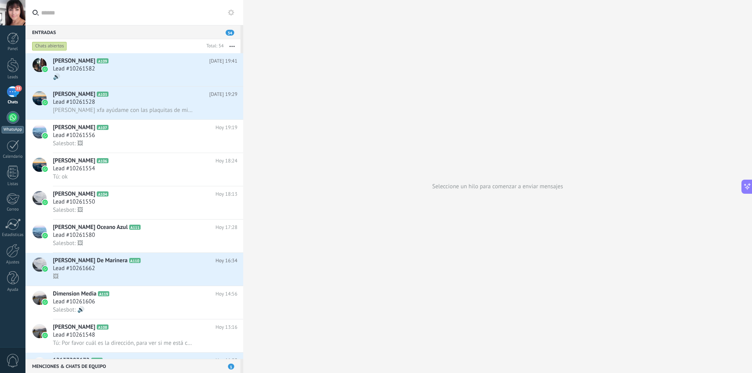
click at [12, 122] on div at bounding box center [13, 117] width 13 height 13
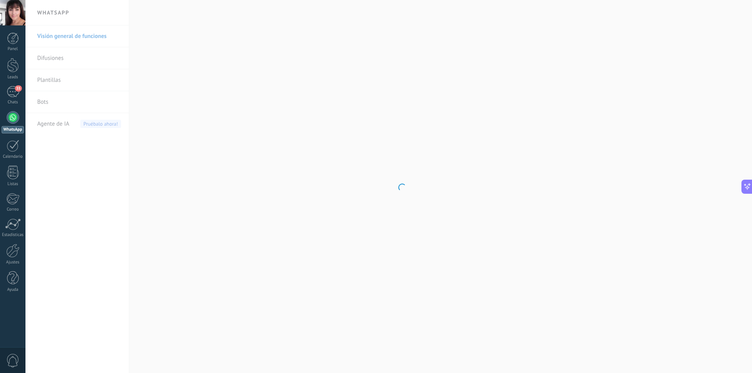
click at [56, 80] on body ".abecls-1,.abecls-2{fill-rule:evenodd}.abecls-2{fill:#fff} .abhcls-1{fill:none}…" at bounding box center [376, 186] width 752 height 373
click at [50, 79] on body ".abecls-1,.abecls-2{fill-rule:evenodd}.abecls-2{fill:#fff} .abhcls-1{fill:none}…" at bounding box center [376, 186] width 752 height 373
click at [62, 83] on link "Plantillas" at bounding box center [79, 80] width 84 height 22
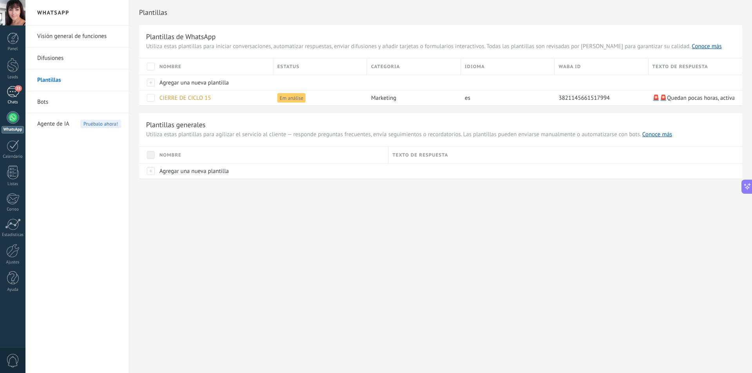
click at [13, 96] on div "35" at bounding box center [13, 91] width 13 height 11
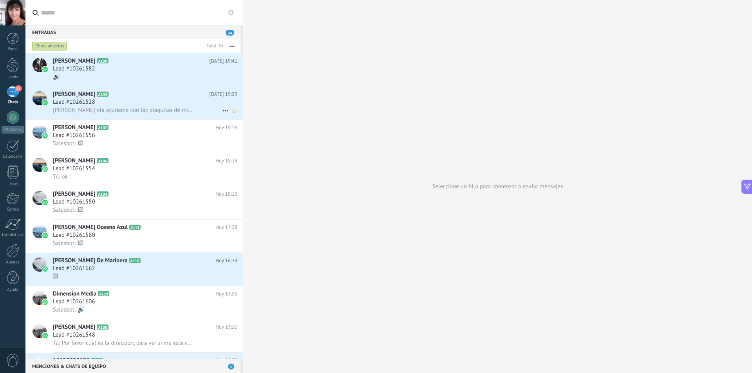
click at [131, 94] on h2 "[PERSON_NAME] A103" at bounding box center [131, 95] width 156 height 8
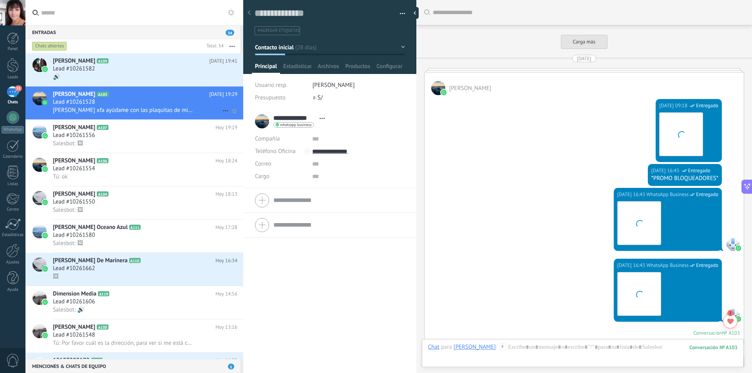
scroll to position [1188, 0]
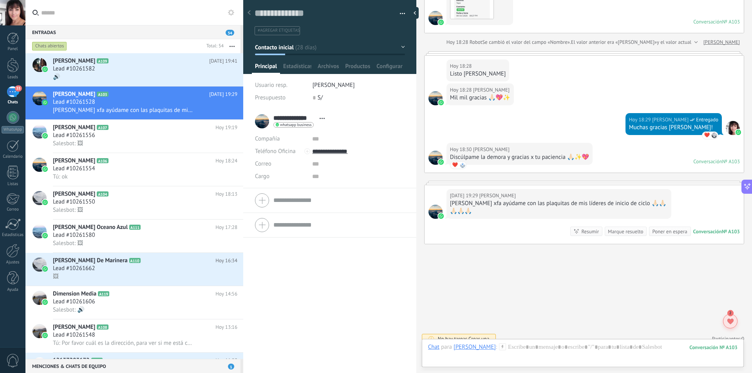
click at [730, 322] on use at bounding box center [731, 321] width 6 height 5
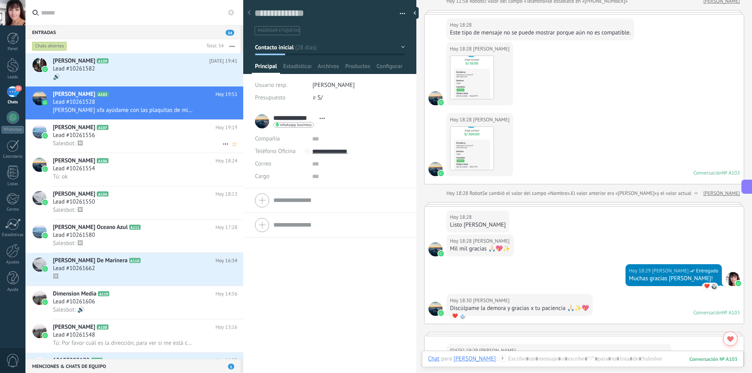
scroll to position [1035, 0]
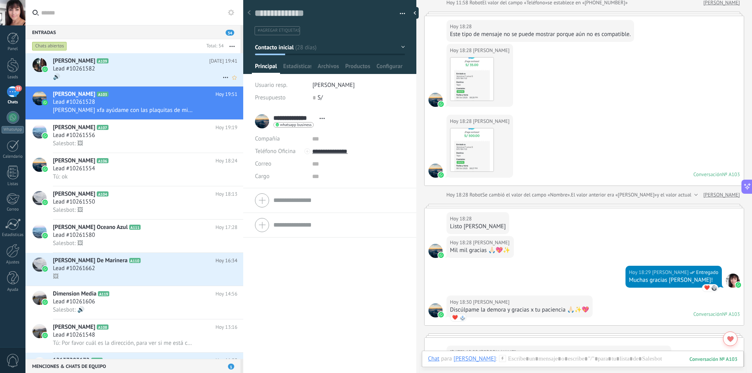
click at [172, 77] on div "🔊" at bounding box center [145, 77] width 185 height 8
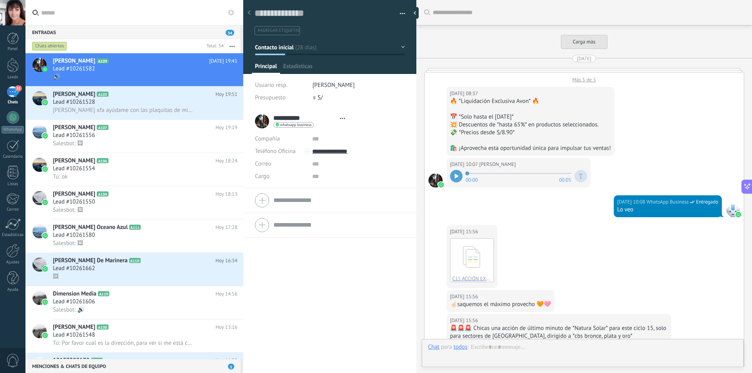
type textarea "**********"
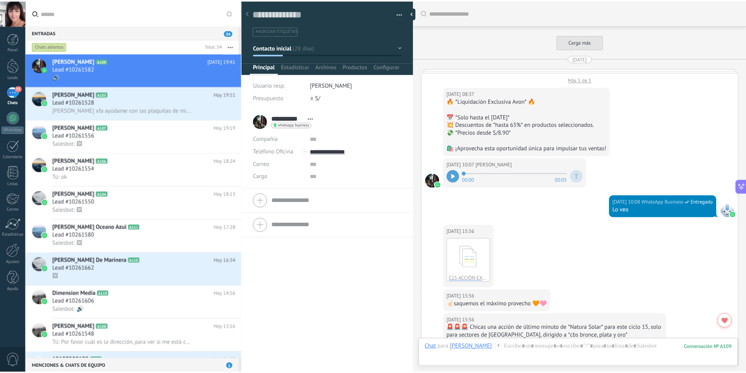
scroll to position [1295, 0]
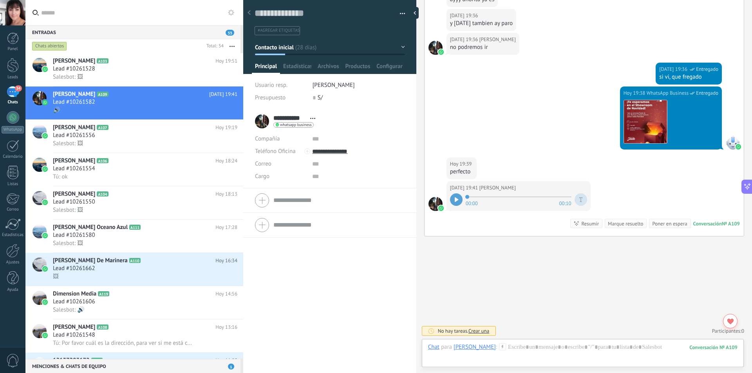
click at [23, 9] on div at bounding box center [12, 12] width 25 height 25
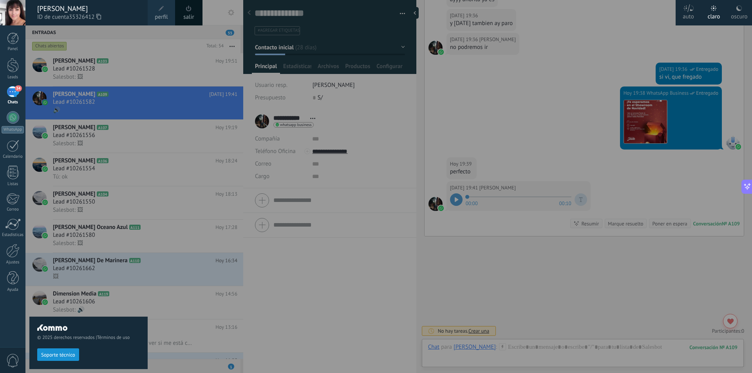
click at [168, 10] on link "perfil" at bounding box center [161, 12] width 27 height 25
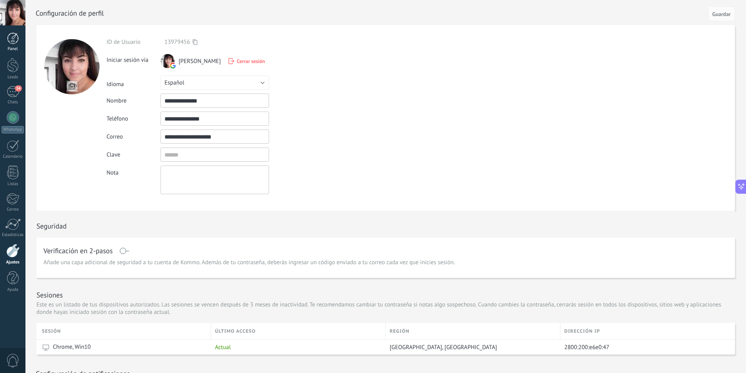
click at [16, 36] on div at bounding box center [13, 39] width 12 height 12
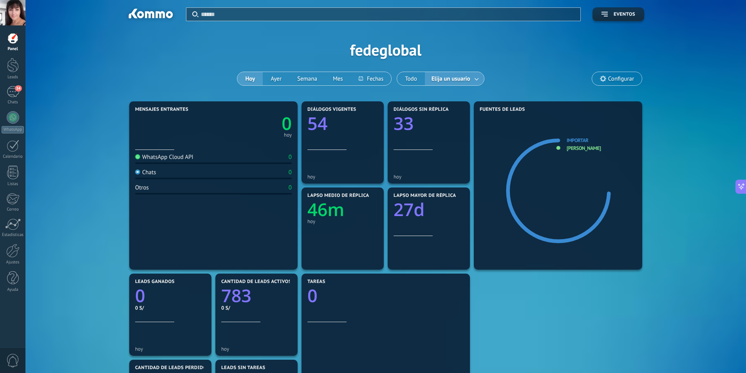
click at [616, 76] on span "Configurar" at bounding box center [621, 79] width 26 height 7
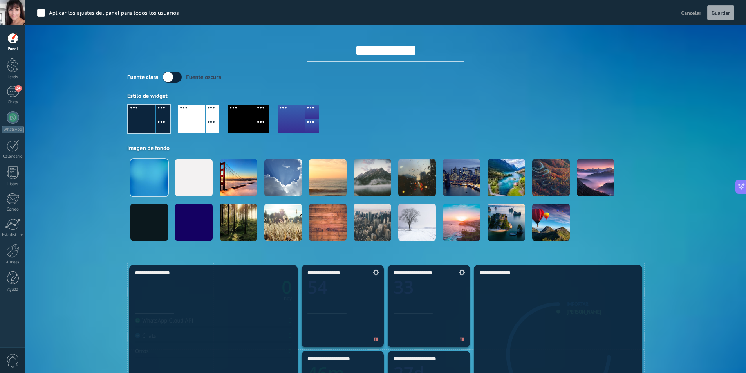
click at [72, 57] on div "Aplicar Eventos fedeglobal [DATE] [DATE] Semana Mes Todo Elija un usuario Confi…" at bounding box center [385, 131] width 697 height 263
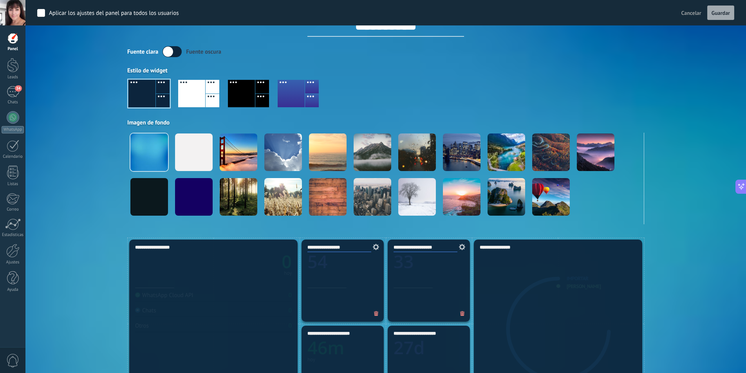
scroll to position [39, 0]
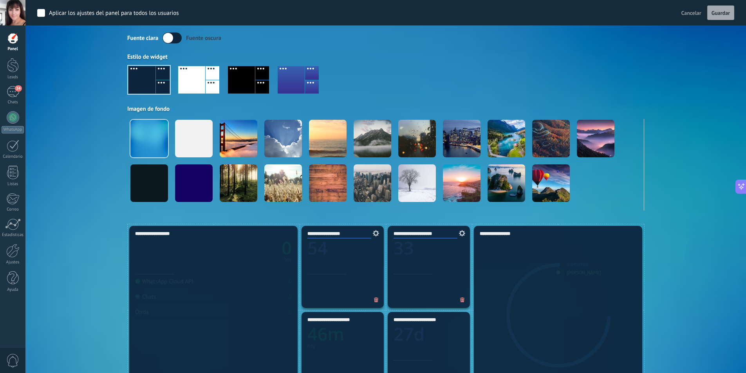
click at [63, 16] on div "Aplicar los ajustes del panel para todos los usuarios" at bounding box center [114, 13] width 130 height 8
click at [66, 12] on div "Aplicar los ajustes del panel para todos los usuarios" at bounding box center [114, 13] width 130 height 8
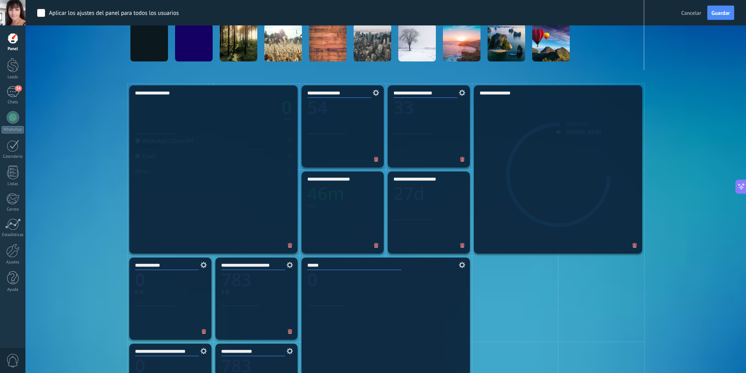
scroll to position [165, 0]
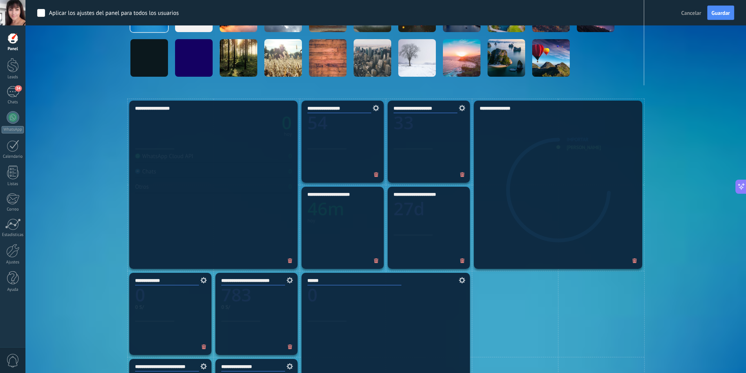
drag, startPoint x: 19, startPoint y: 10, endPoint x: 33, endPoint y: 18, distance: 16.2
click at [19, 10] on div at bounding box center [12, 12] width 25 height 25
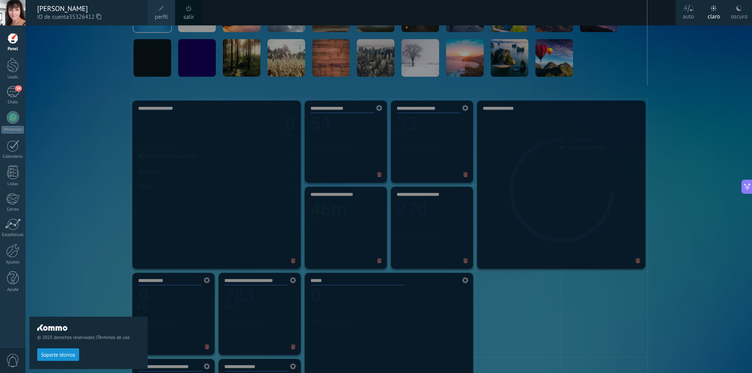
click at [190, 13] on span at bounding box center [189, 8] width 9 height 9
